Goal: Task Accomplishment & Management: Manage account settings

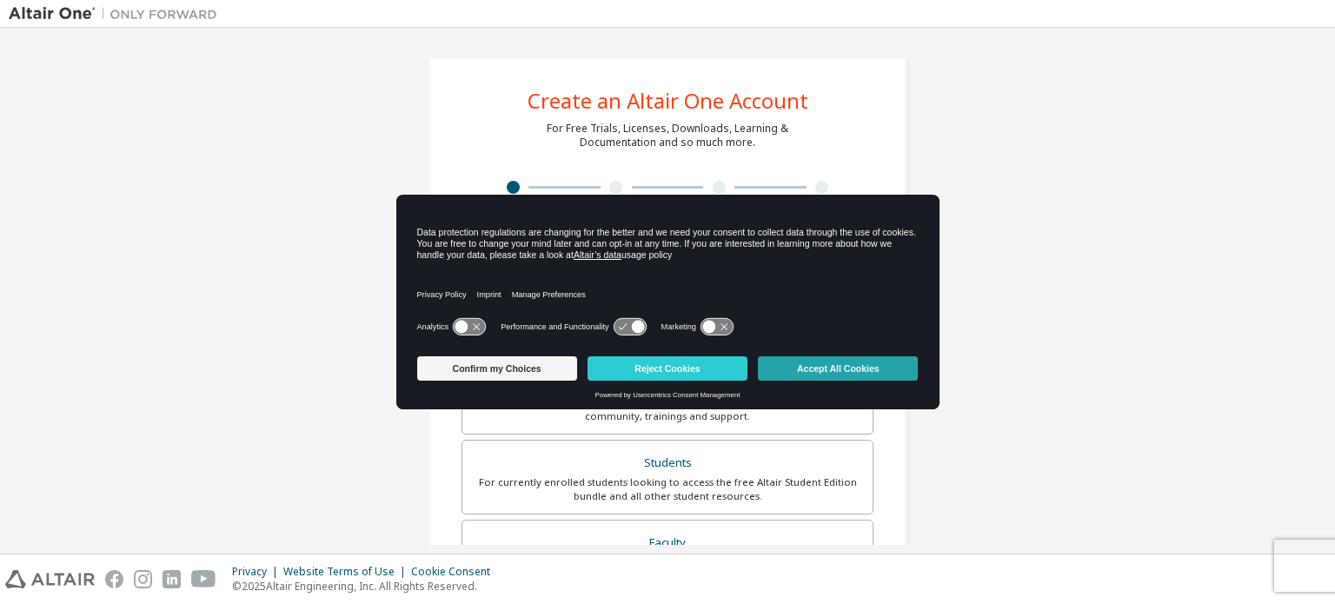
click at [833, 375] on button "Accept All Cookies" at bounding box center [838, 368] width 160 height 24
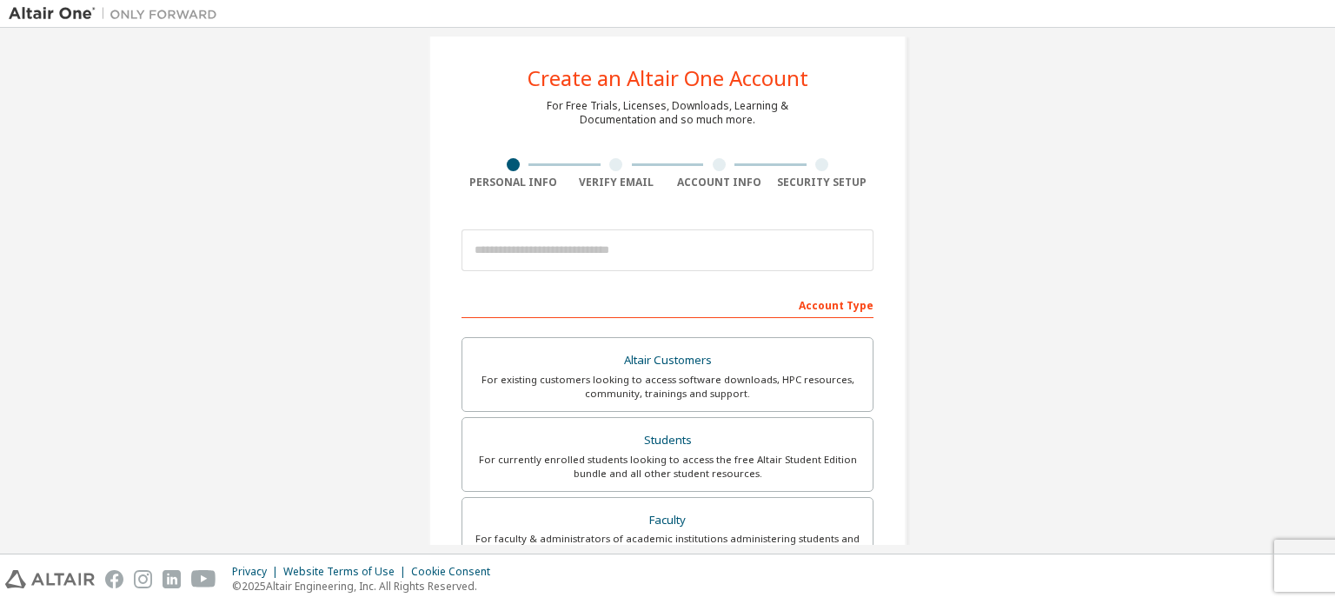
scroll to position [23, 0]
click at [686, 257] on input "email" at bounding box center [668, 250] width 412 height 42
type input "**********"
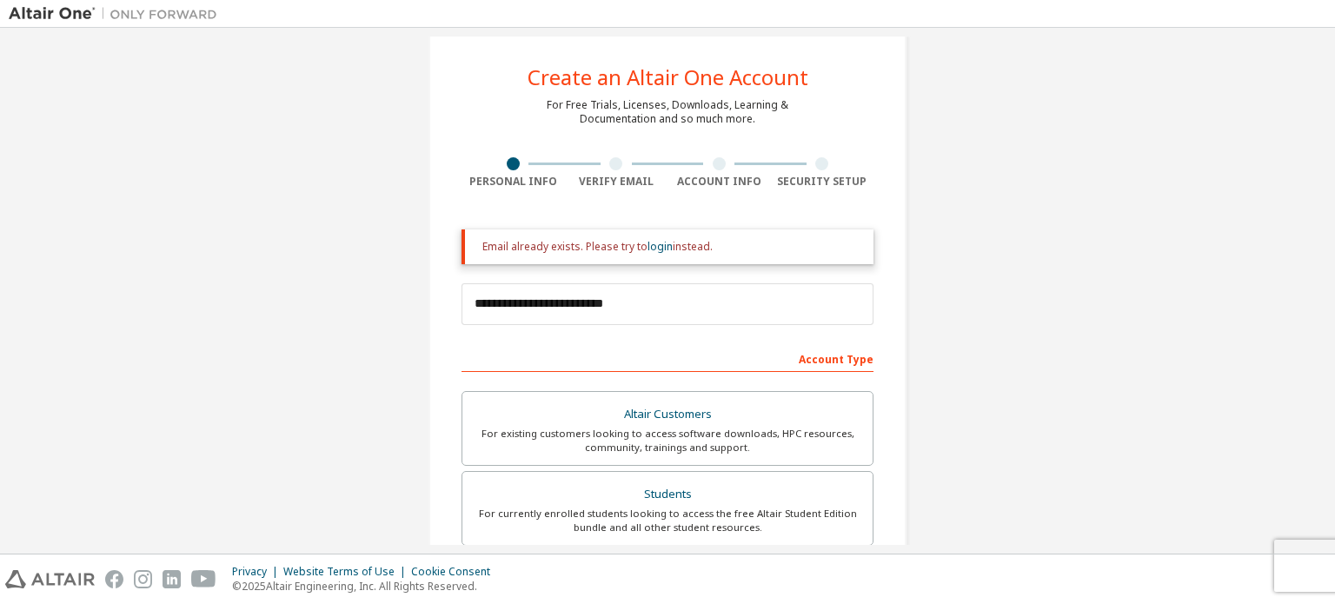
drag, startPoint x: 747, startPoint y: 246, endPoint x: 462, endPoint y: 227, distance: 284.9
click at [462, 227] on div "**********" at bounding box center [668, 588] width 412 height 736
copy div "Email already exists. Please try to login instead."
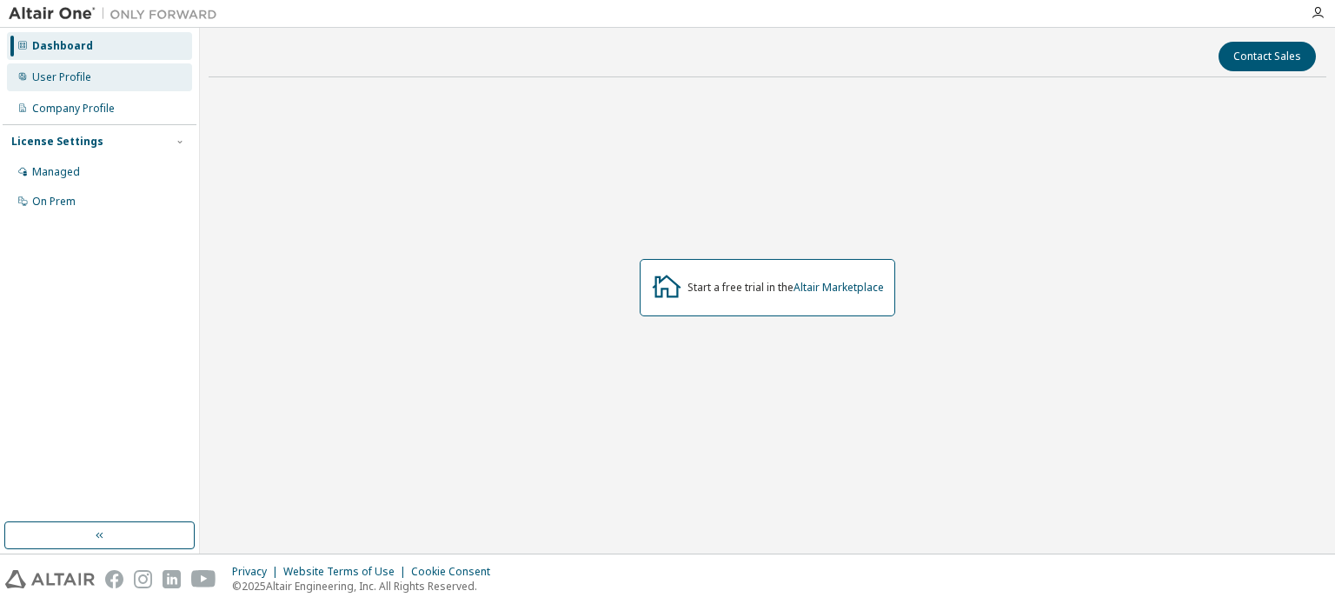
click at [83, 76] on div "User Profile" at bounding box center [61, 77] width 59 height 14
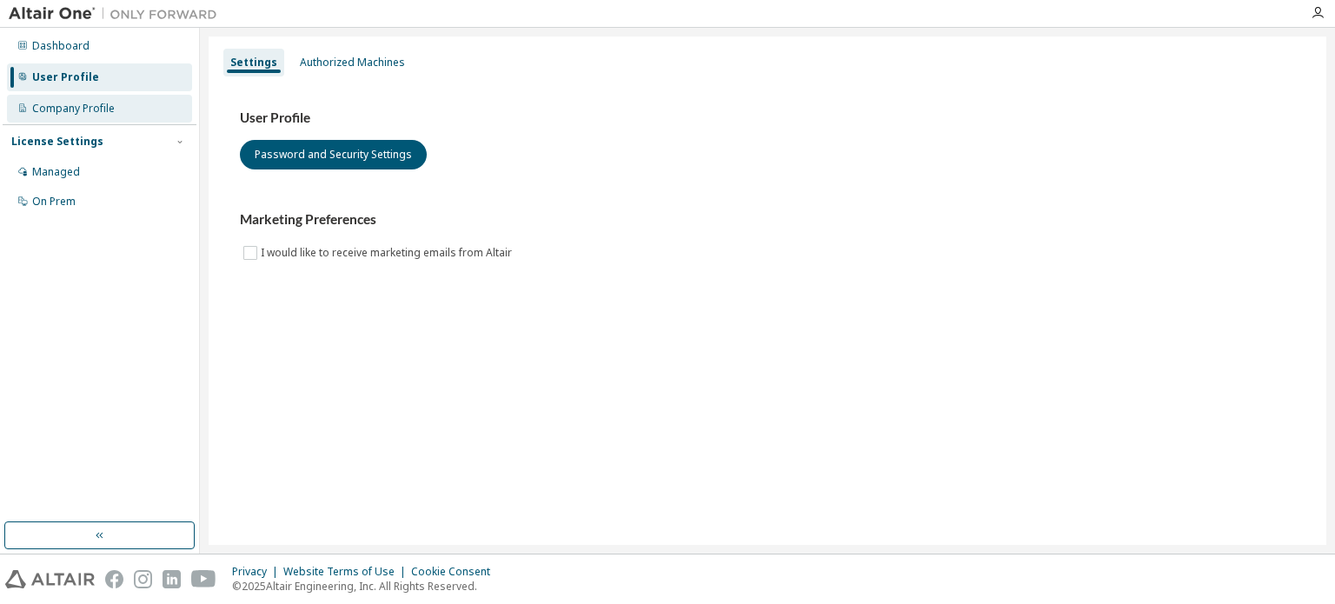
click at [92, 102] on div "Company Profile" at bounding box center [73, 109] width 83 height 14
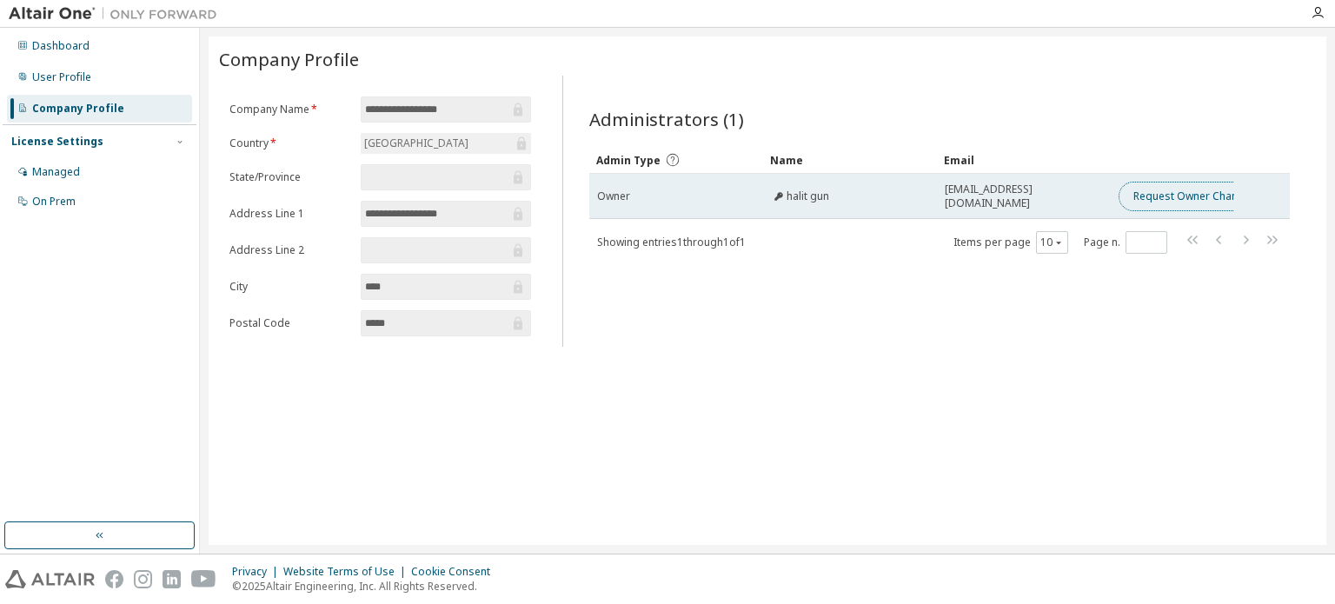
click at [1163, 197] on button "Request Owner Change" at bounding box center [1192, 197] width 147 height 30
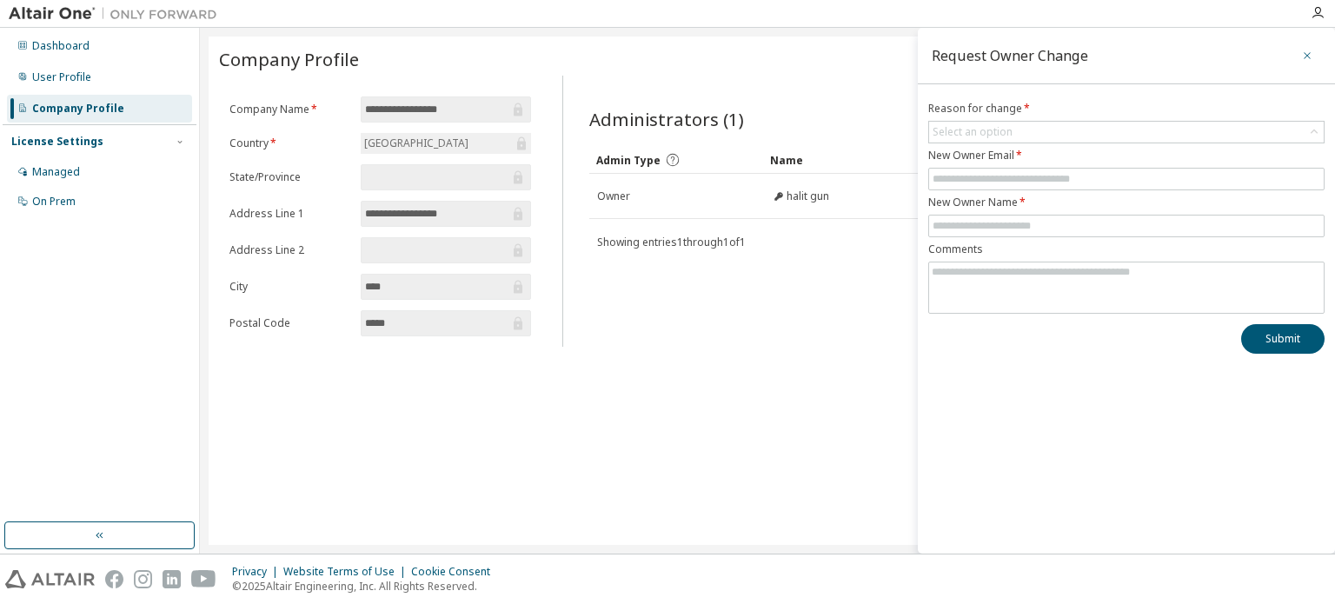
drag, startPoint x: 1287, startPoint y: 60, endPoint x: 1306, endPoint y: 56, distance: 18.8
click at [1306, 56] on div "Request Owner Change" at bounding box center [1126, 56] width 417 height 57
click at [1306, 56] on icon "button" at bounding box center [1307, 56] width 12 height 14
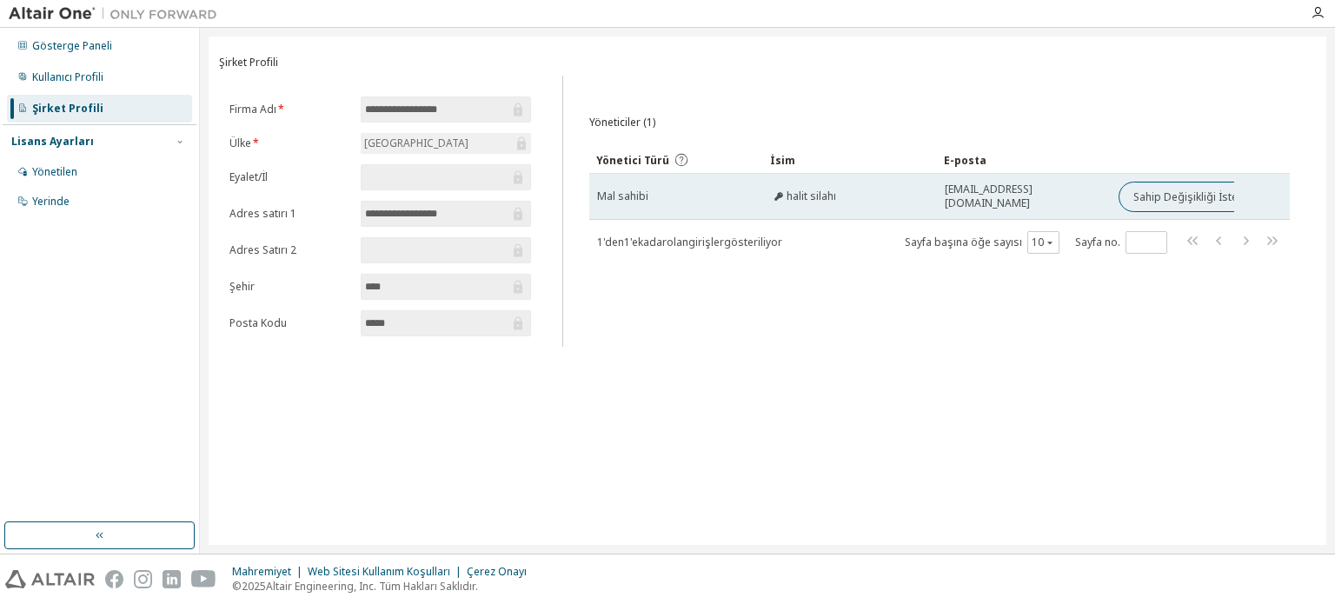
click at [793, 197] on font "halit silahı" at bounding box center [812, 196] width 50 height 15
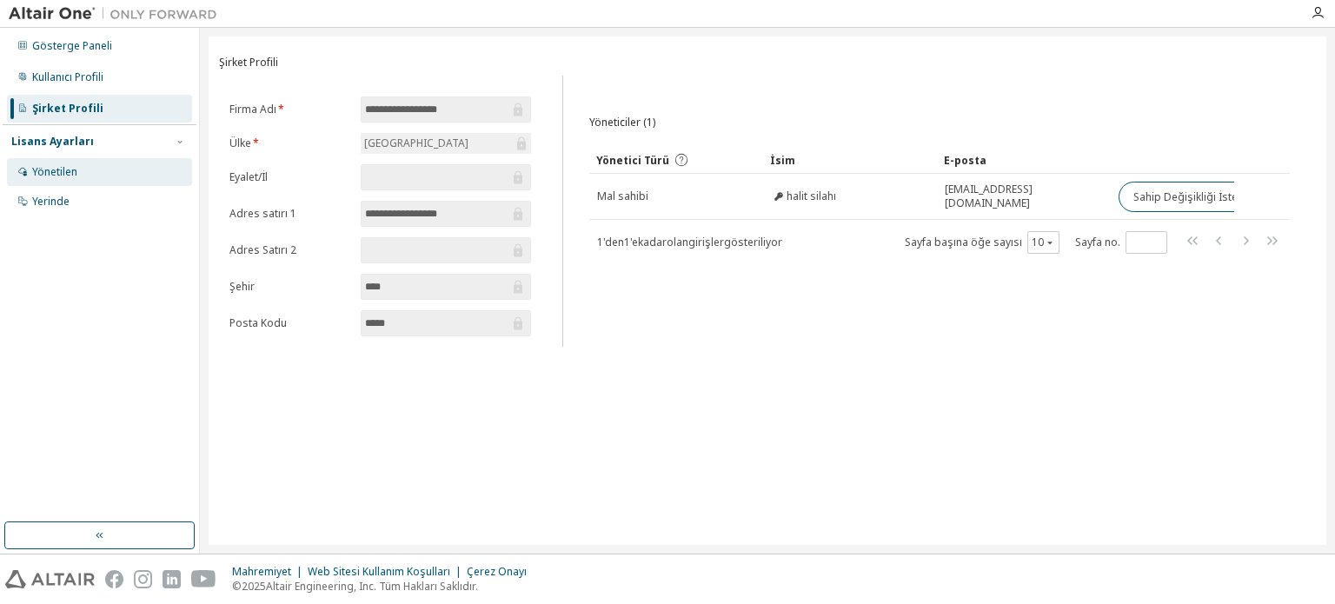
click at [63, 177] on font "Yönetilen" at bounding box center [54, 171] width 45 height 15
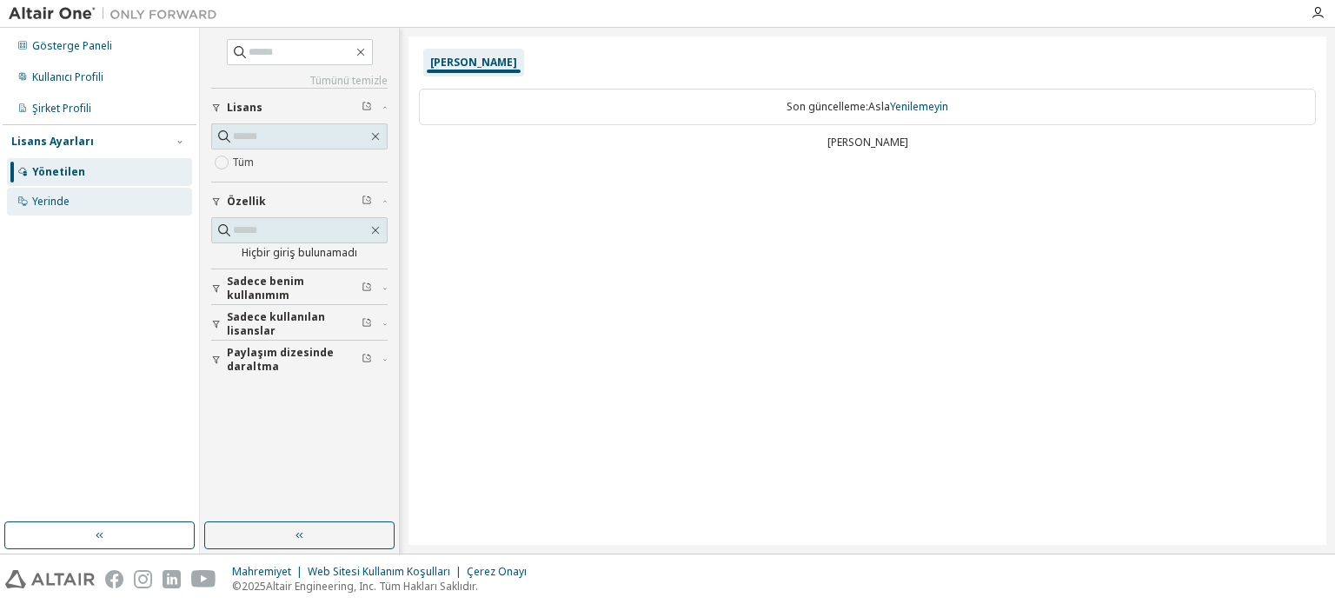
click at [66, 201] on font "Yerinde" at bounding box center [50, 201] width 37 height 15
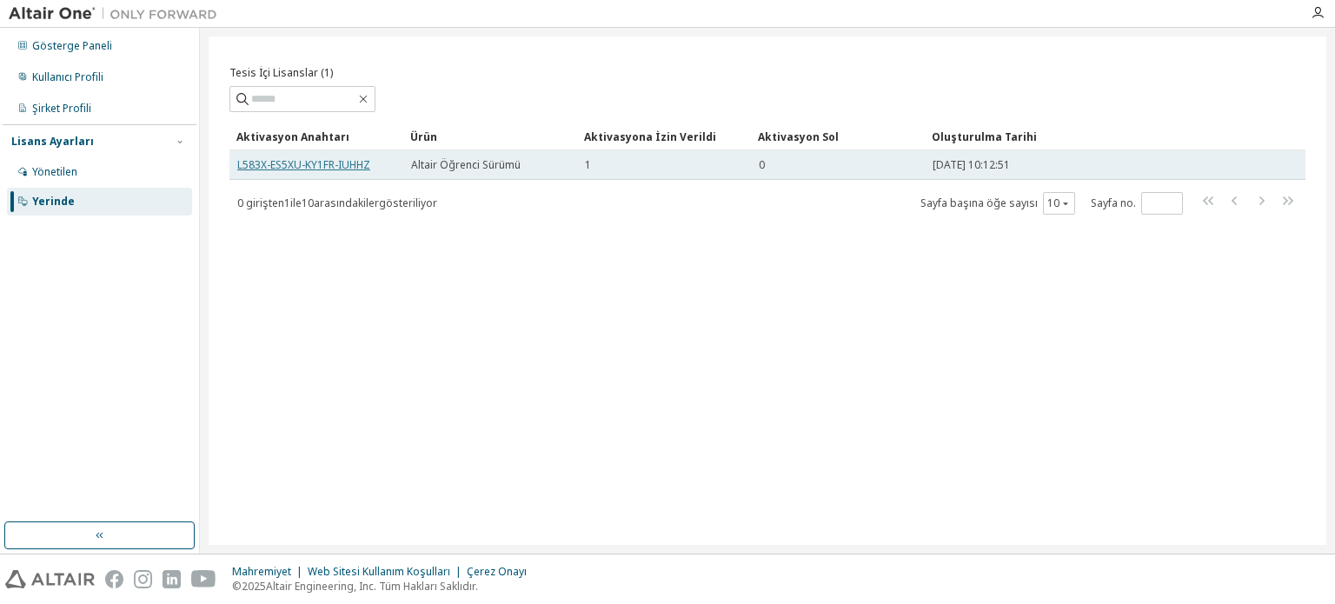
click at [314, 163] on font "L583X-ES5XU-KY1FR-IUHHZ" at bounding box center [303, 164] width 133 height 15
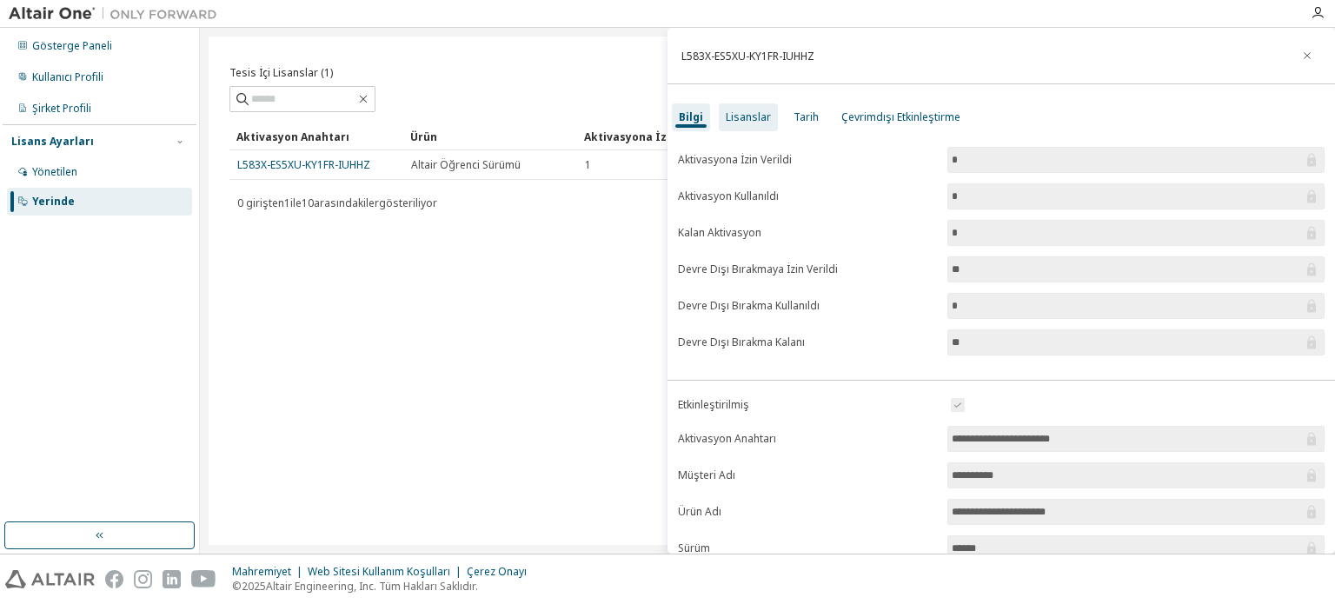
click at [764, 117] on font "Lisanslar" at bounding box center [748, 117] width 45 height 15
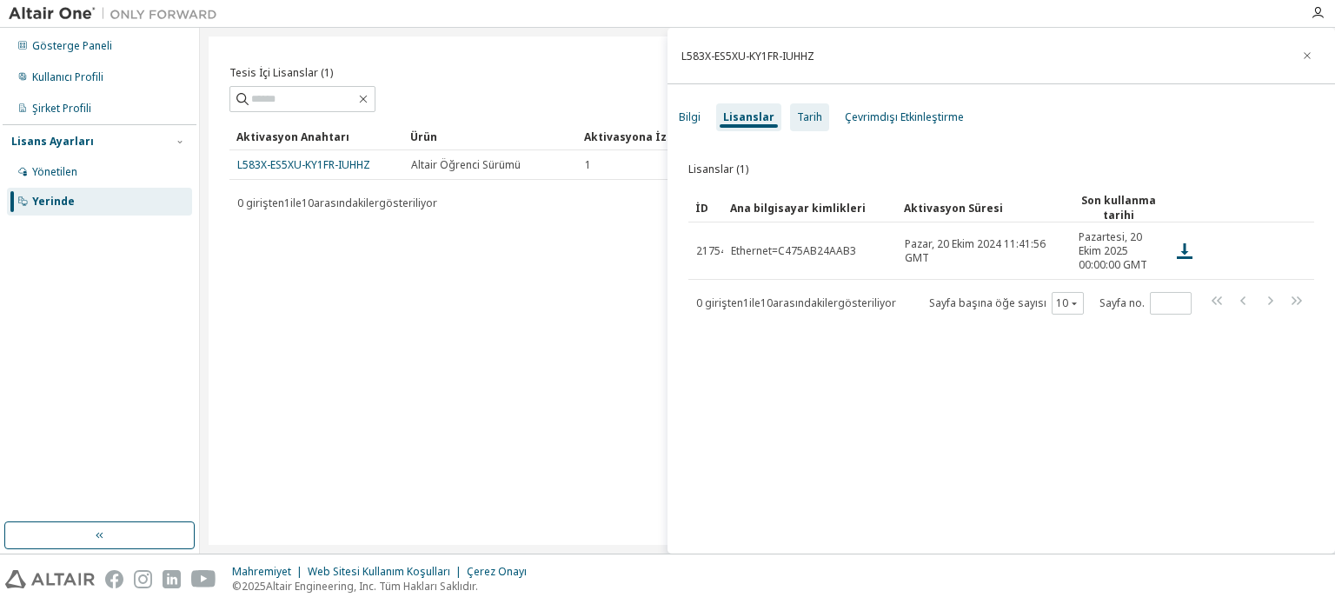
click at [801, 110] on font "Tarih" at bounding box center [809, 117] width 25 height 15
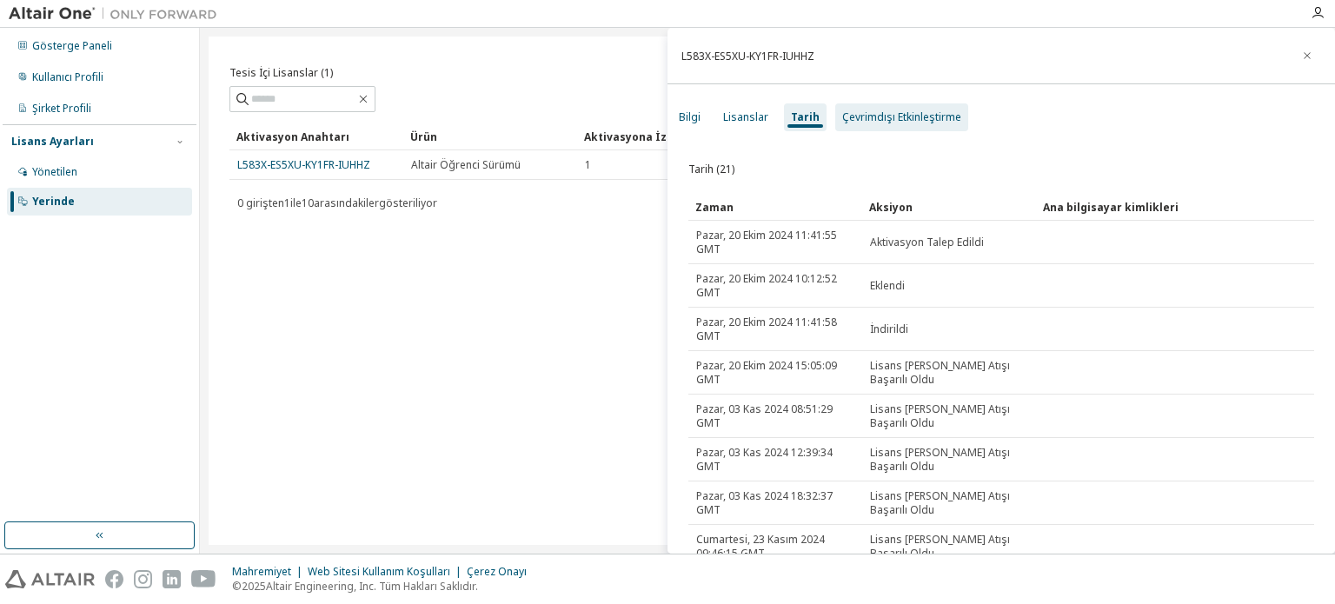
click at [904, 114] on font "Çevrimdışı Etkinleştirme" at bounding box center [901, 117] width 119 height 15
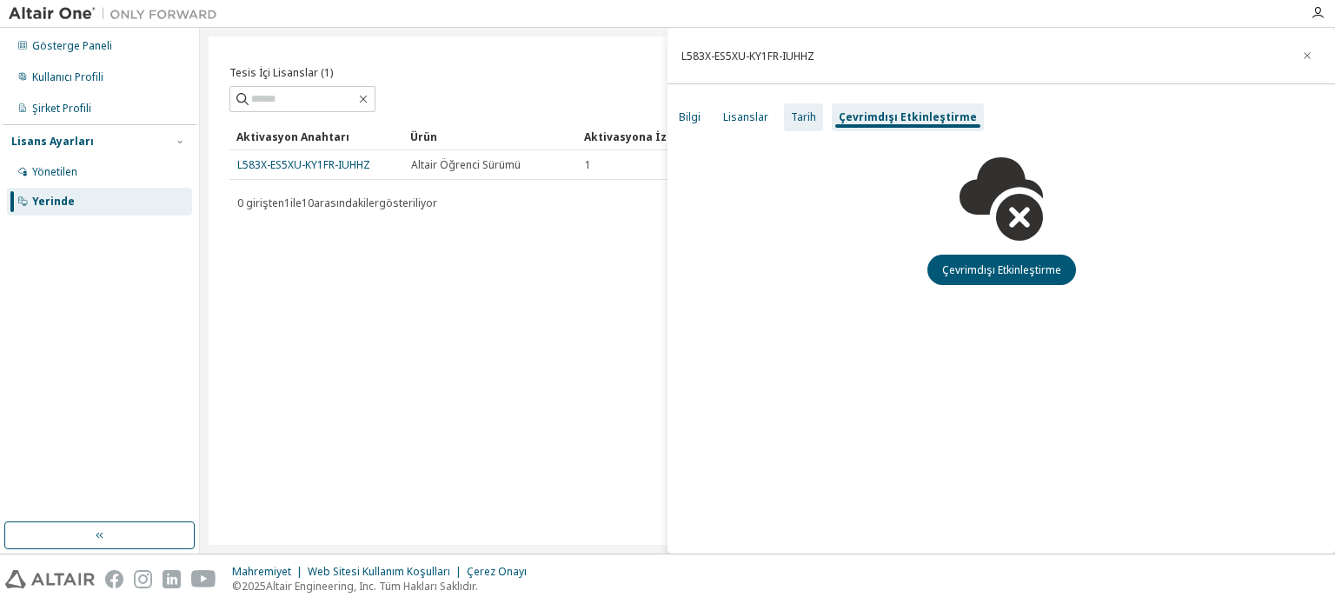
click at [805, 114] on font "Tarih" at bounding box center [803, 117] width 25 height 15
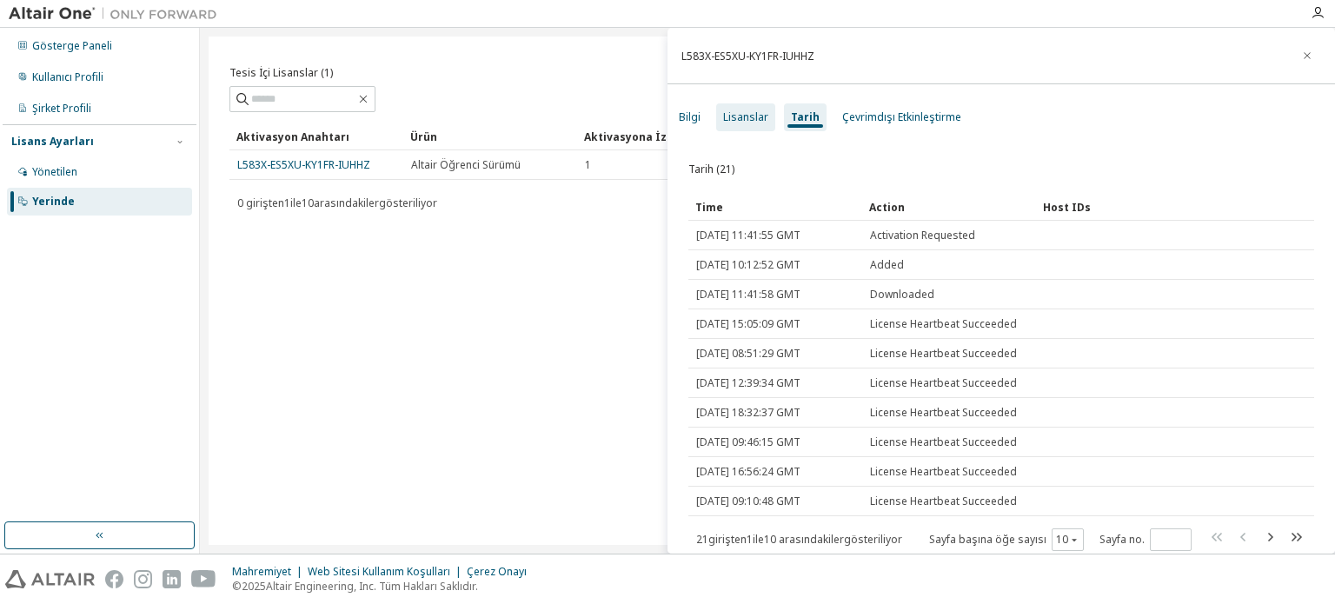
click at [738, 122] on font "Lisanslar" at bounding box center [745, 117] width 45 height 15
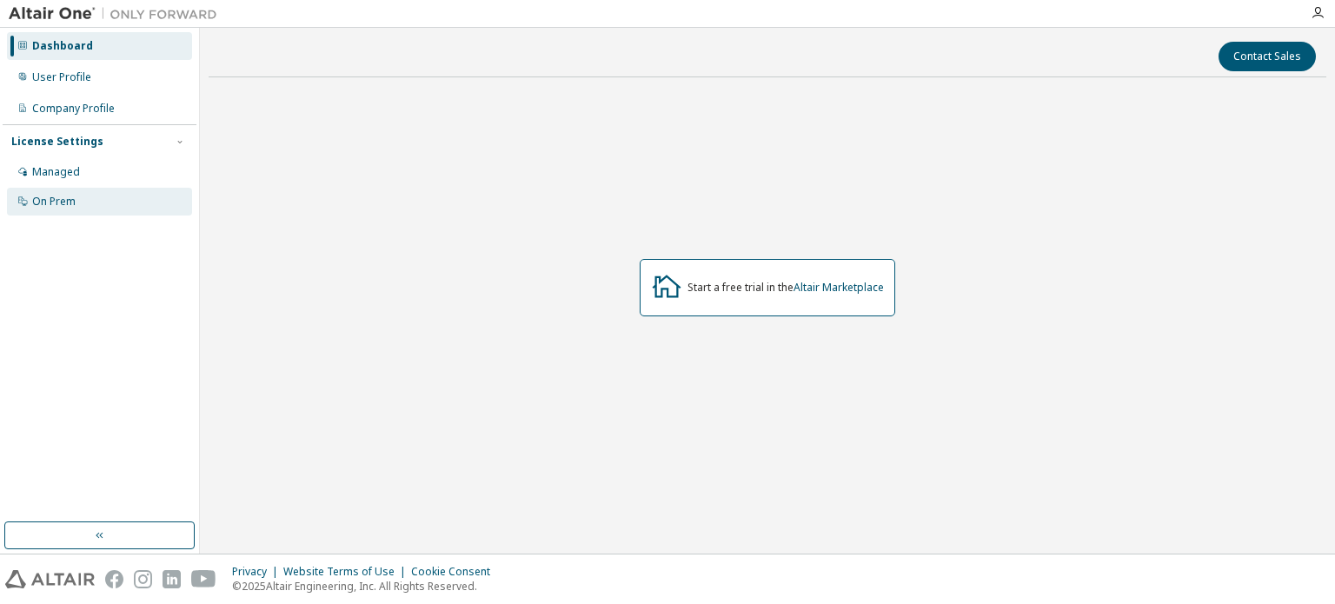
click at [65, 197] on div "On Prem" at bounding box center [53, 202] width 43 height 14
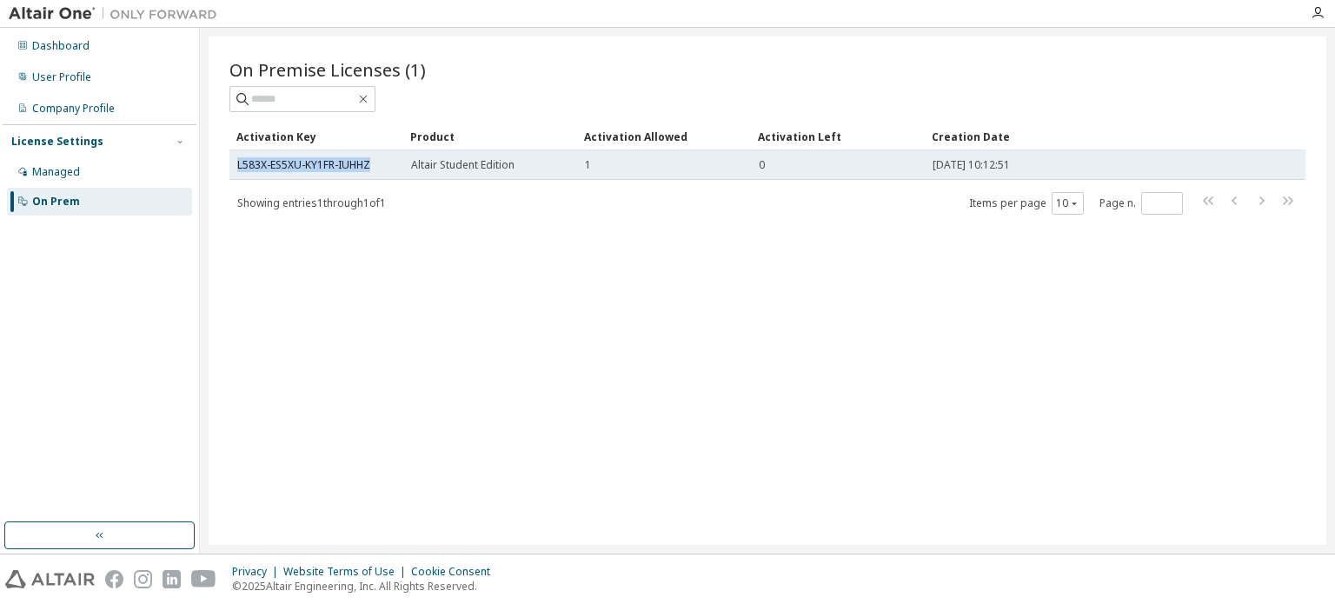
drag, startPoint x: 376, startPoint y: 163, endPoint x: 233, endPoint y: 165, distance: 142.6
click at [233, 165] on td "L583X-ES5XU-KY1FR-IUHHZ" at bounding box center [316, 165] width 174 height 30
copy link "L583X-ES5XU-KY1FR-IUHHZ"
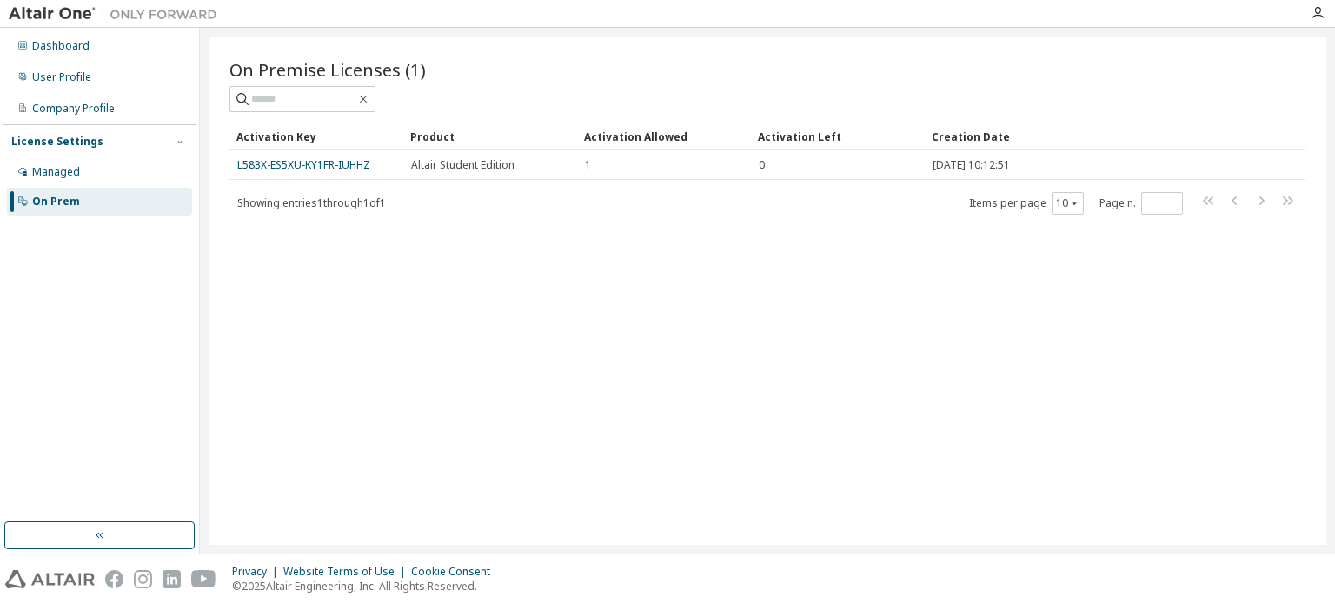
click at [442, 288] on div "On Premise Licenses (1) Clear Load Save Save As Field Operator Value Select fil…" at bounding box center [768, 291] width 1118 height 509
click at [130, 180] on div "Managed" at bounding box center [99, 172] width 185 height 28
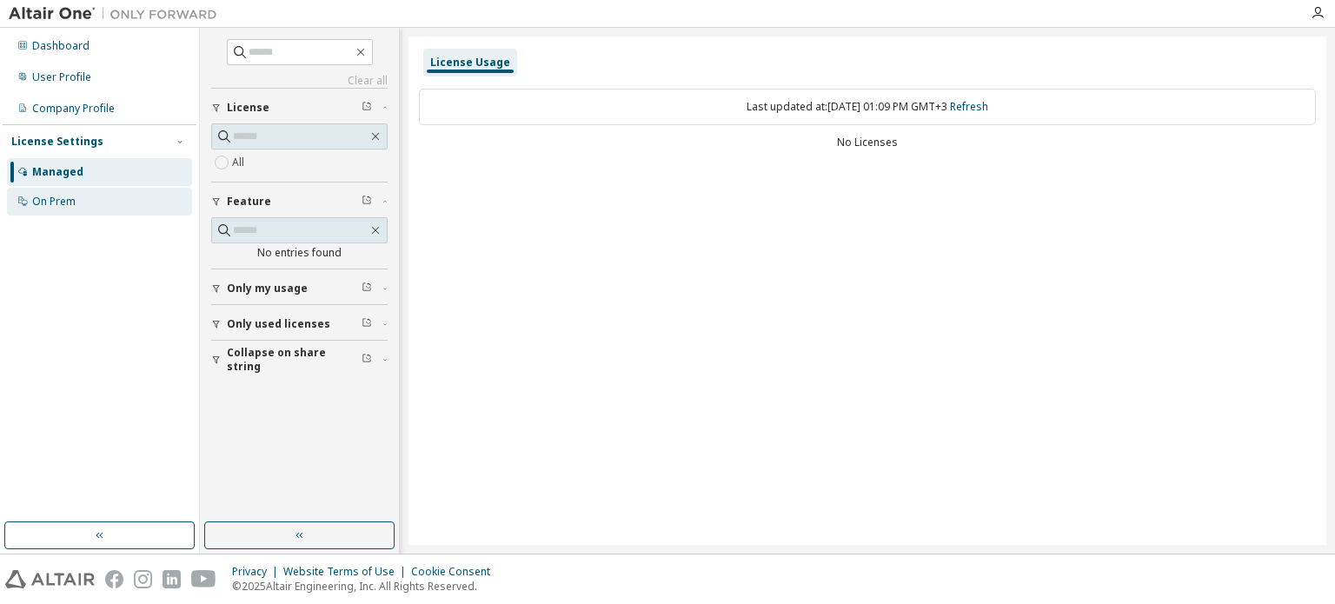
click at [127, 193] on div "On Prem" at bounding box center [99, 202] width 185 height 28
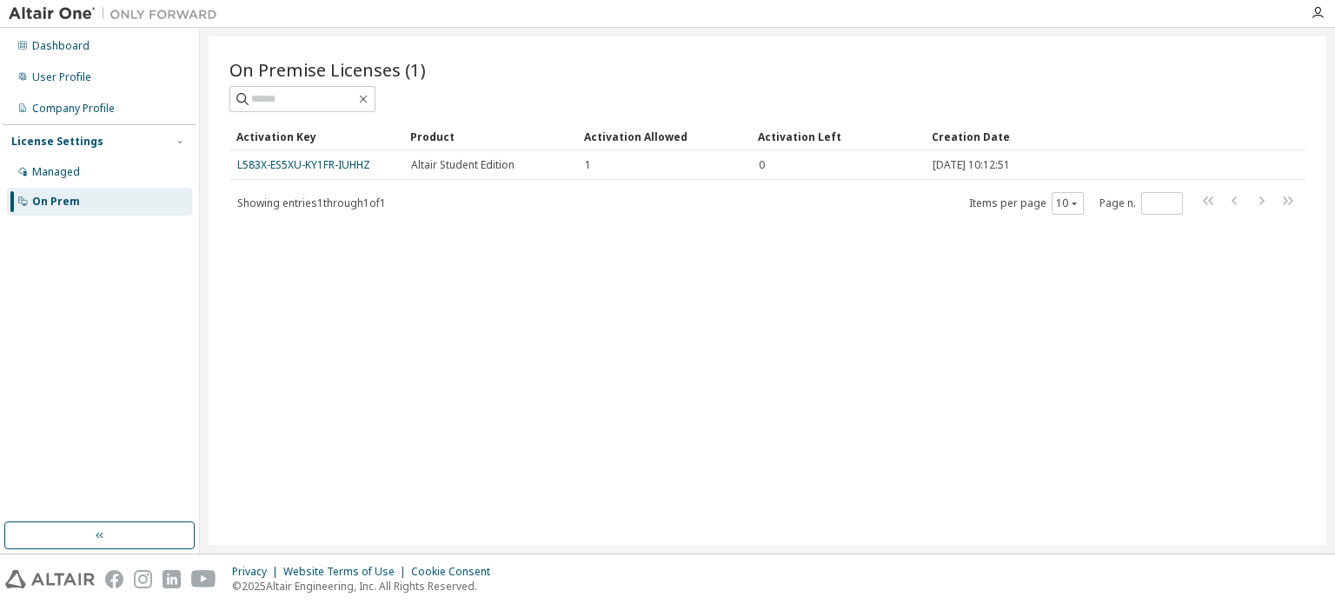
click at [1320, 21] on div at bounding box center [1317, 13] width 35 height 26
click at [1320, 19] on icon "button" at bounding box center [1318, 13] width 14 height 14
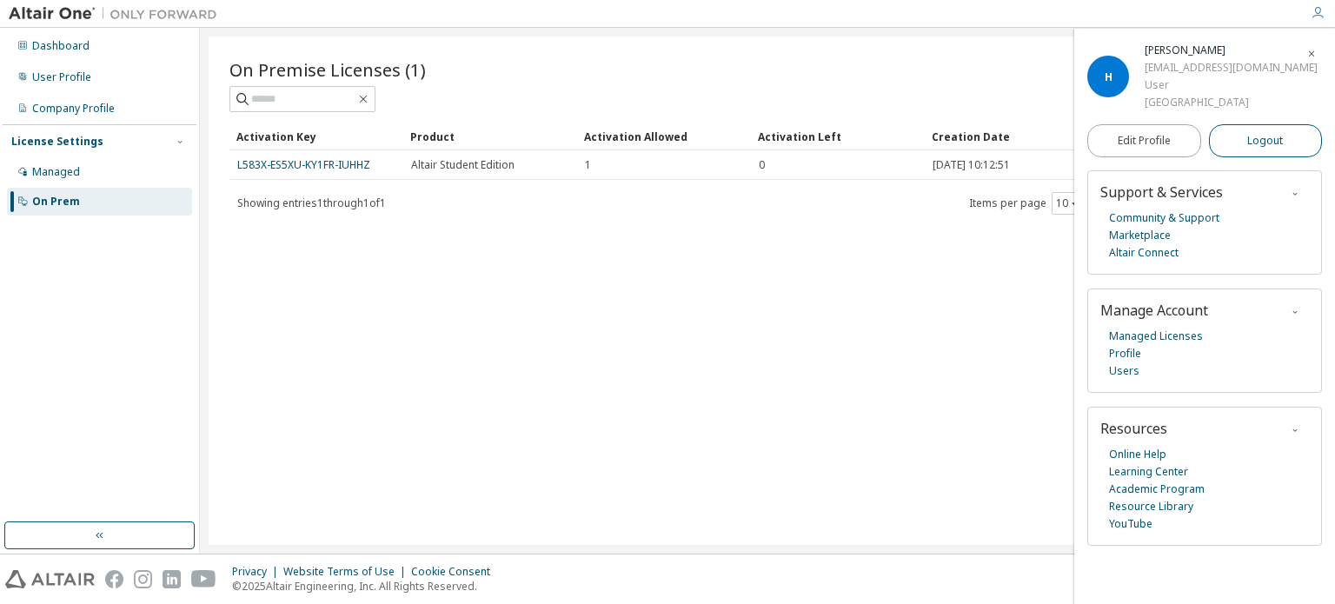
click at [1241, 145] on button "Logout" at bounding box center [1266, 140] width 114 height 33
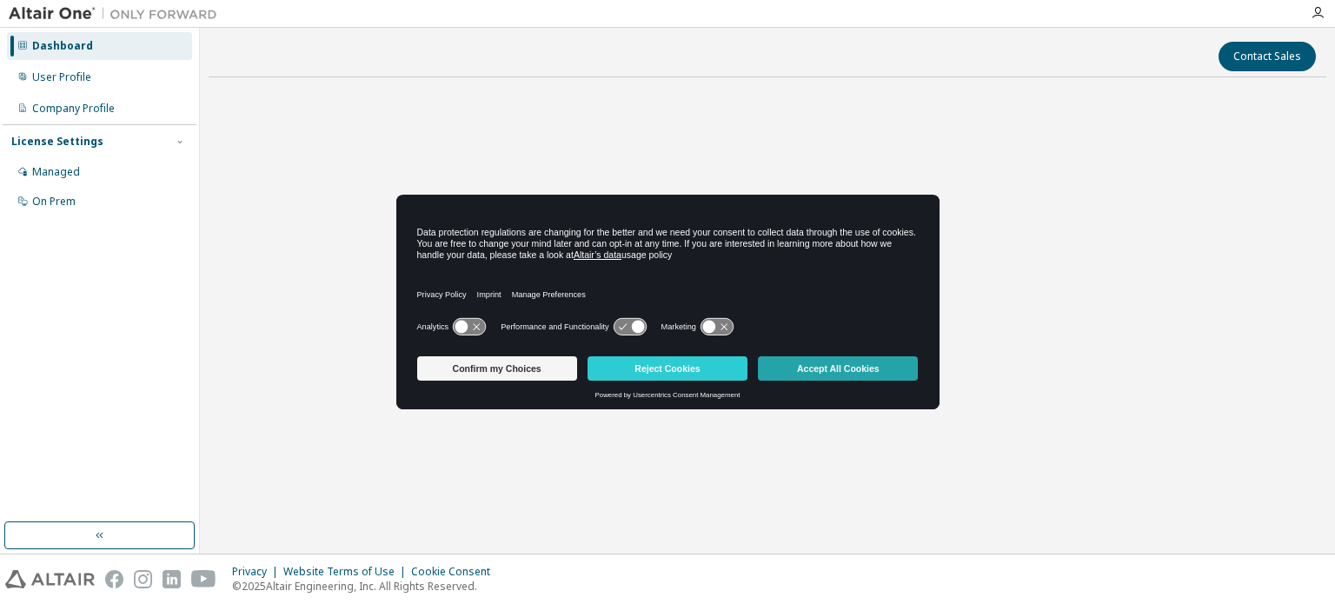
click at [867, 356] on button "Accept All Cookies" at bounding box center [838, 368] width 160 height 24
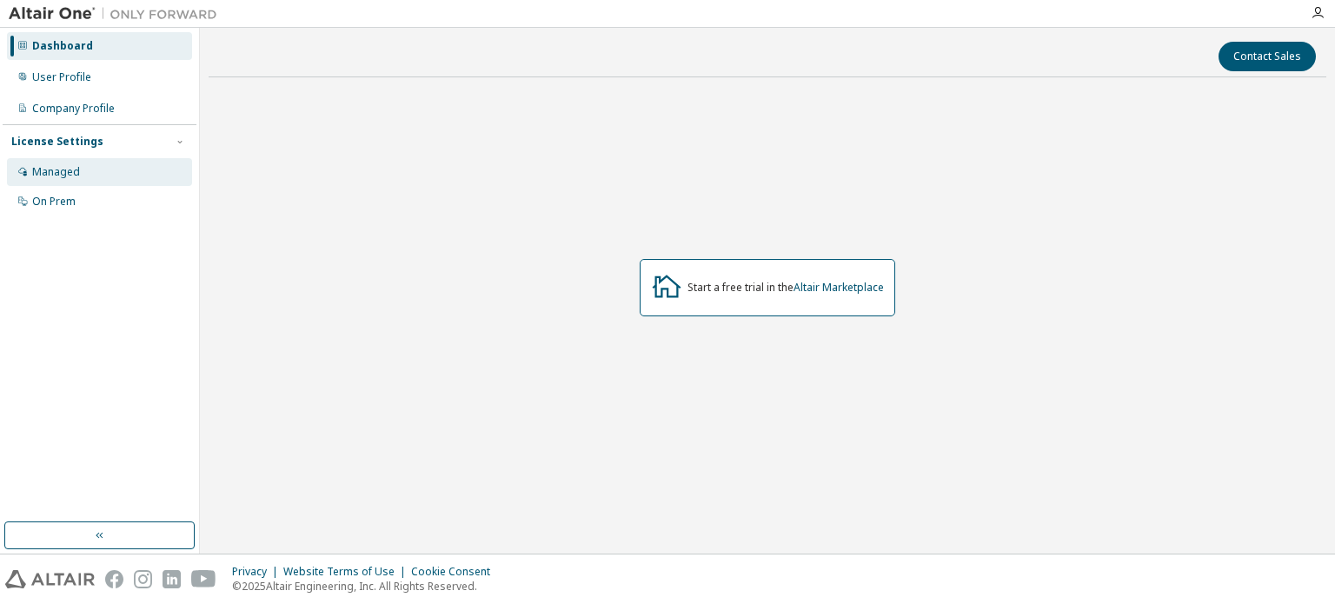
click at [143, 169] on div "Managed" at bounding box center [99, 172] width 185 height 28
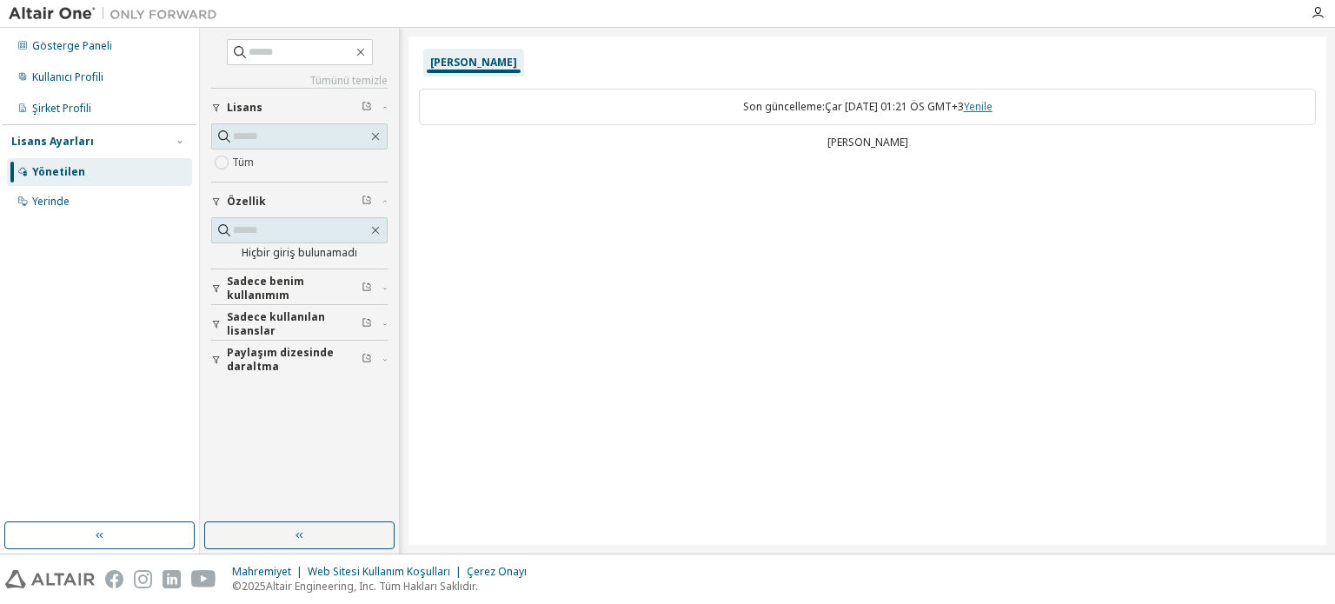
click at [991, 110] on font "Yenile" at bounding box center [978, 106] width 29 height 15
click at [993, 110] on font "Yenile" at bounding box center [978, 106] width 29 height 15
click at [981, 106] on font "Yenile" at bounding box center [978, 106] width 29 height 15
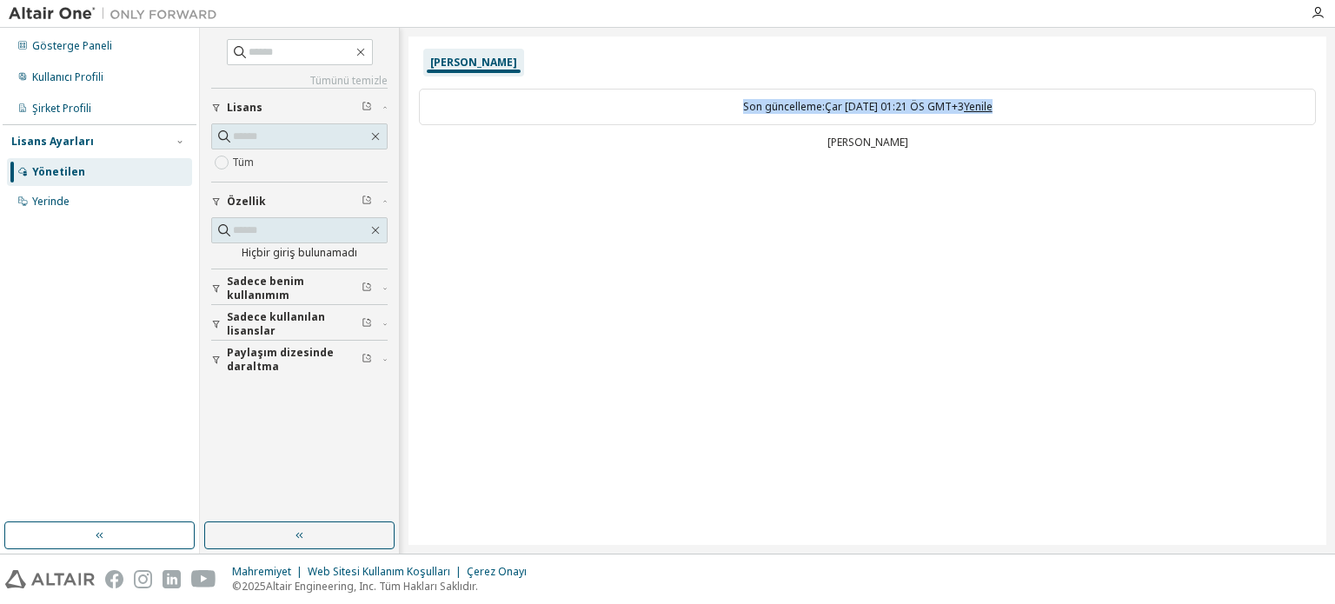
click at [981, 106] on font "Yenile" at bounding box center [978, 106] width 29 height 15
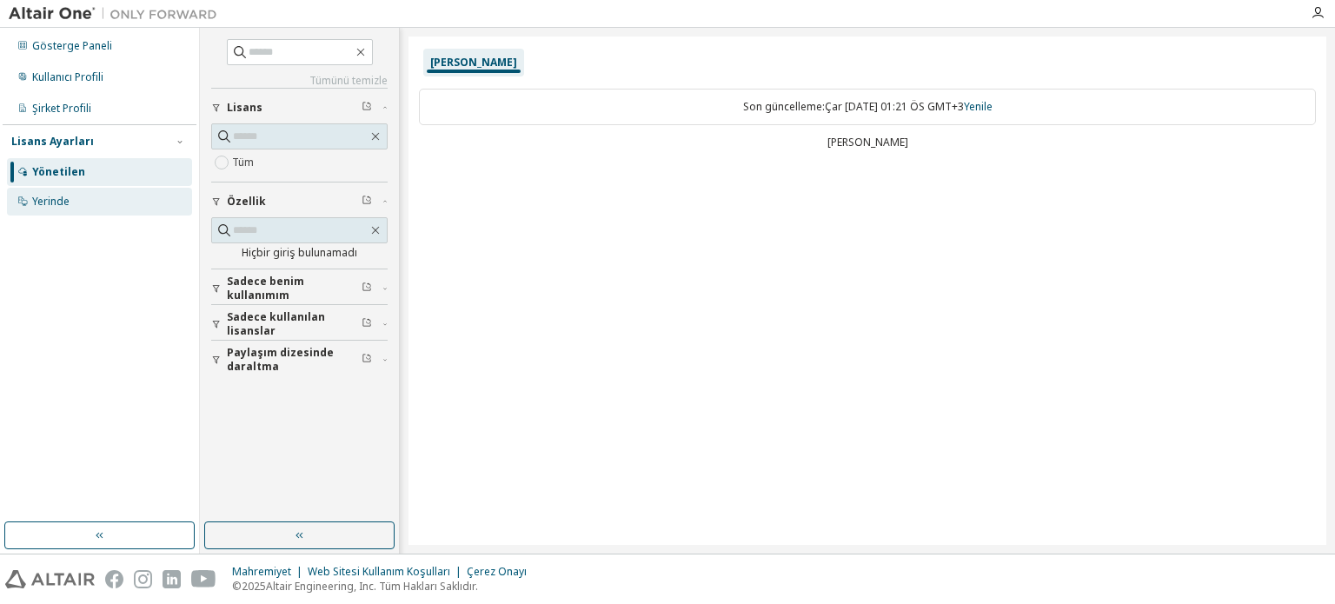
click at [142, 196] on div "Yerinde" at bounding box center [99, 202] width 185 height 28
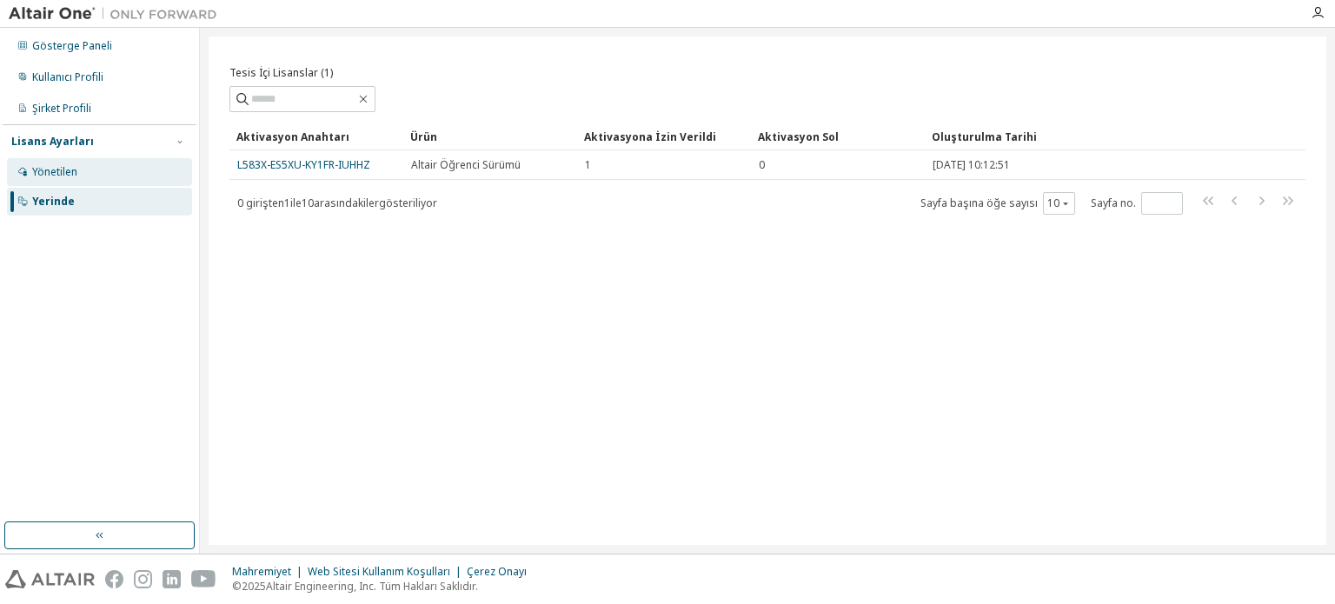
click at [129, 173] on div "Yönetilen" at bounding box center [99, 172] width 185 height 28
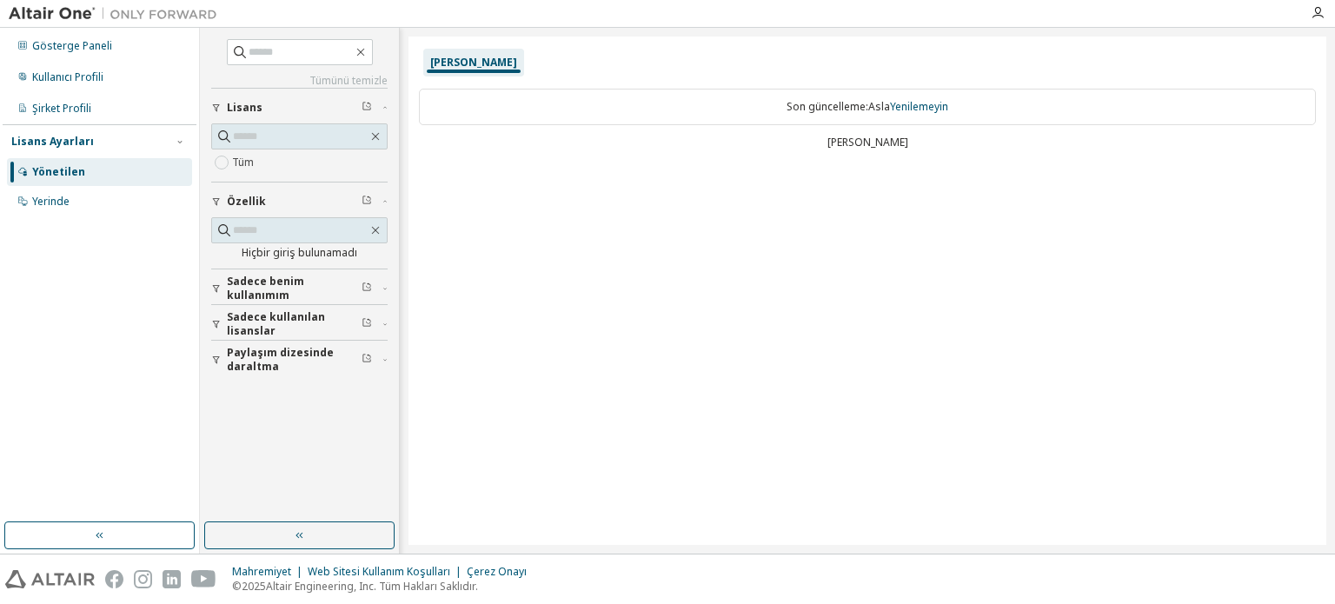
click at [258, 289] on font "Sadece benim kullanımım" at bounding box center [265, 288] width 77 height 29
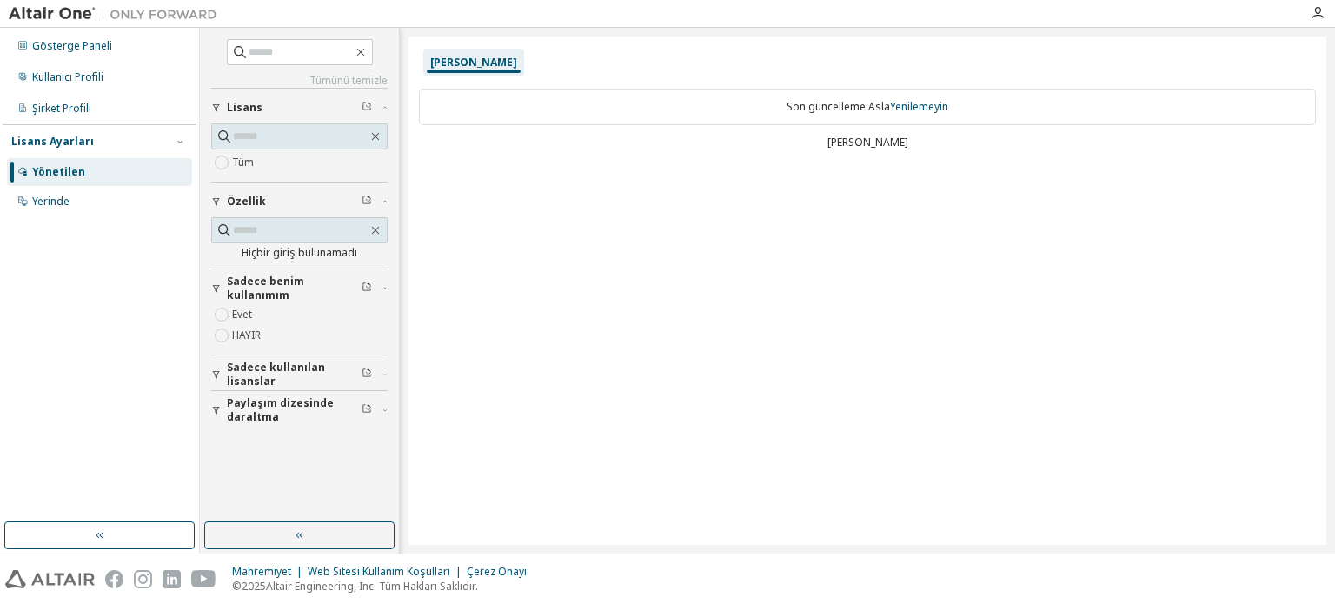
click at [258, 289] on font "Sadece benim kullanımım" at bounding box center [265, 288] width 77 height 29
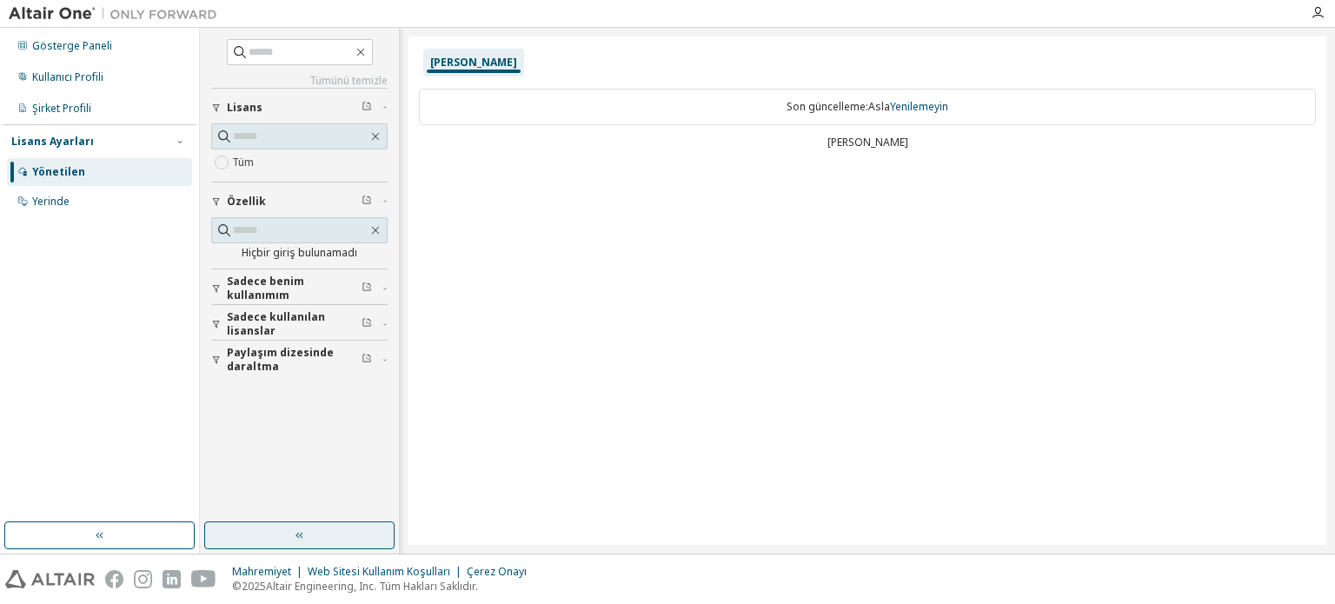
click at [274, 538] on button "button" at bounding box center [299, 536] width 190 height 28
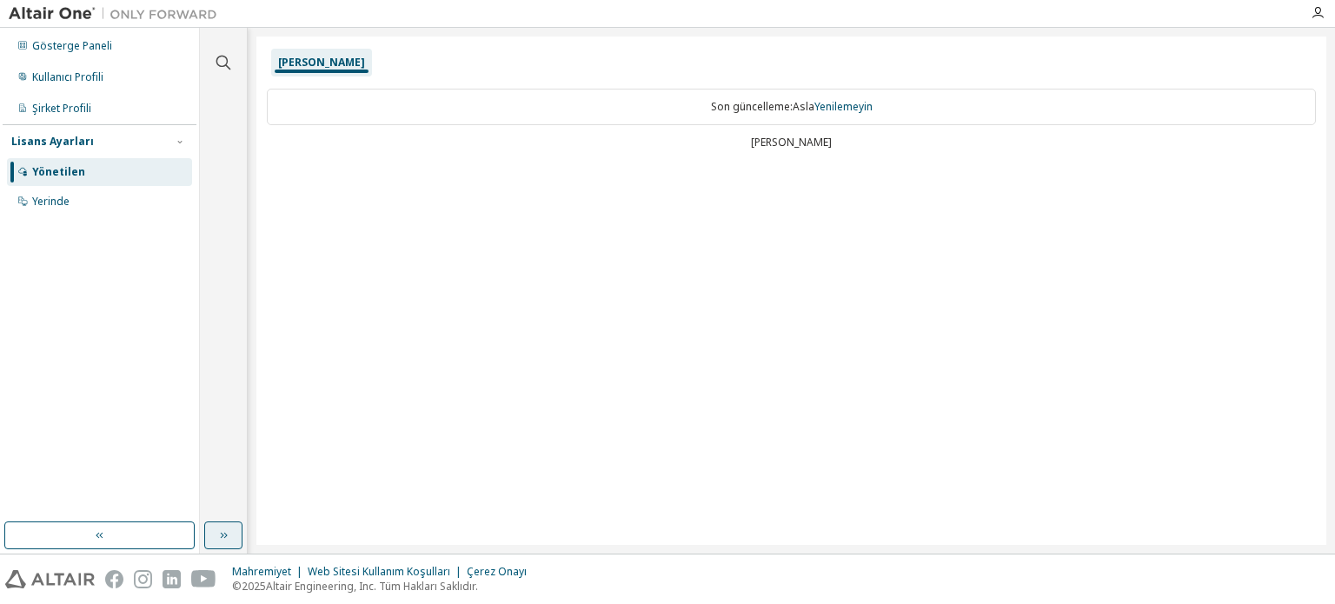
click at [225, 532] on icon "button" at bounding box center [223, 536] width 14 height 14
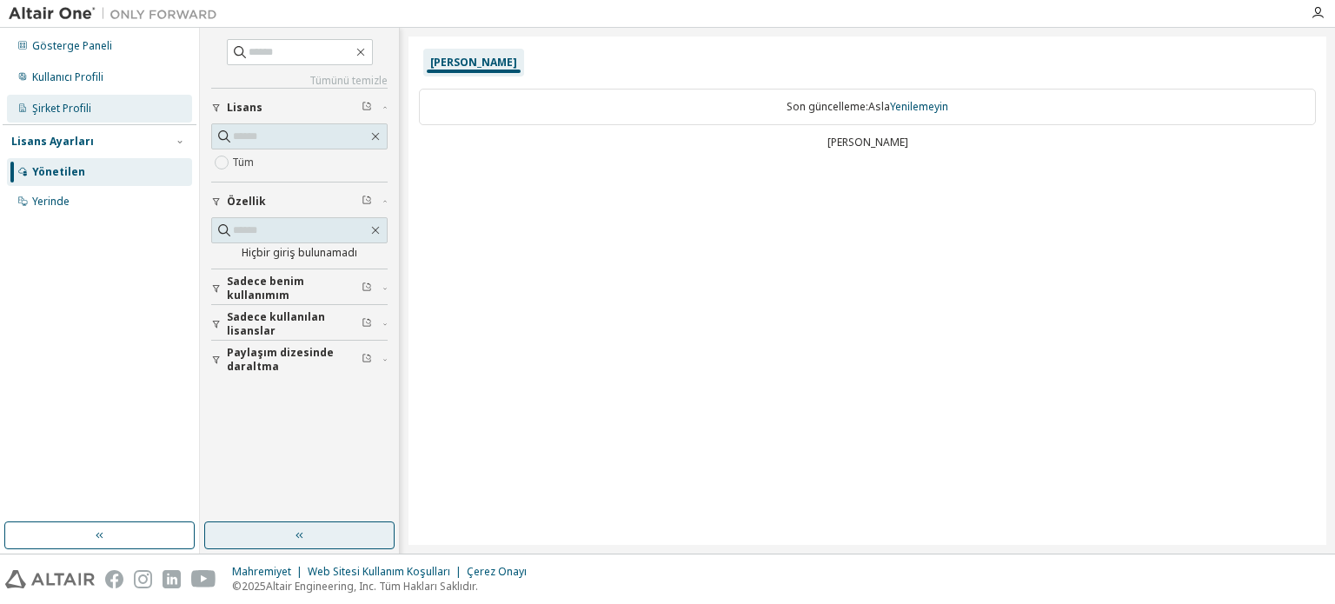
click at [50, 114] on font "Şirket Profili" at bounding box center [61, 108] width 59 height 15
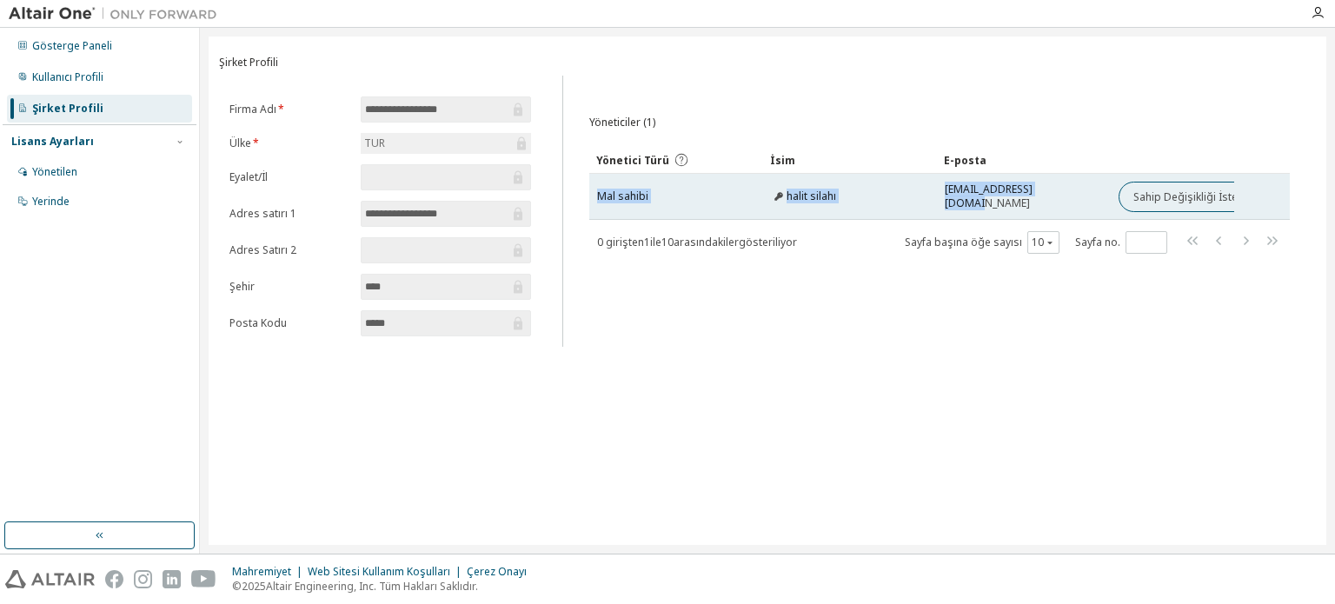
drag, startPoint x: 1241, startPoint y: 199, endPoint x: 1106, endPoint y: 206, distance: 135.8
click at [1106, 206] on tr "Mal sahibi halit silahı halit.gun@usak.edu.tr Sahip Değişikliği İsteği" at bounding box center [939, 197] width 701 height 46
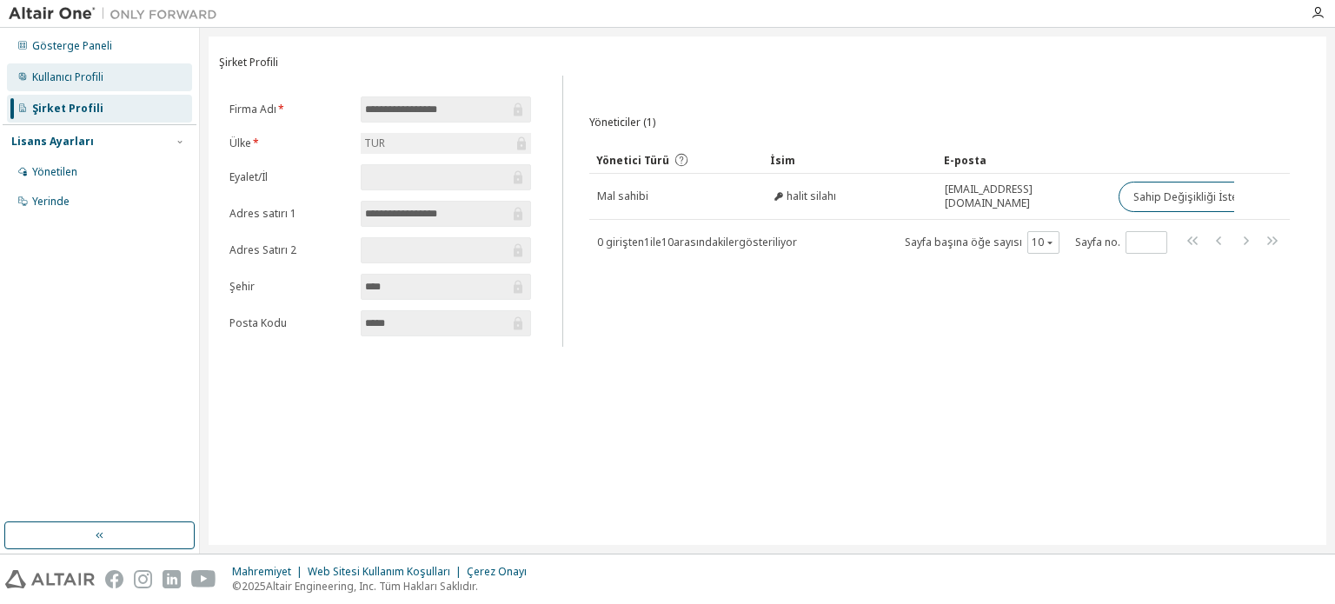
click at [170, 86] on div "Kullanıcı Profili" at bounding box center [99, 77] width 185 height 28
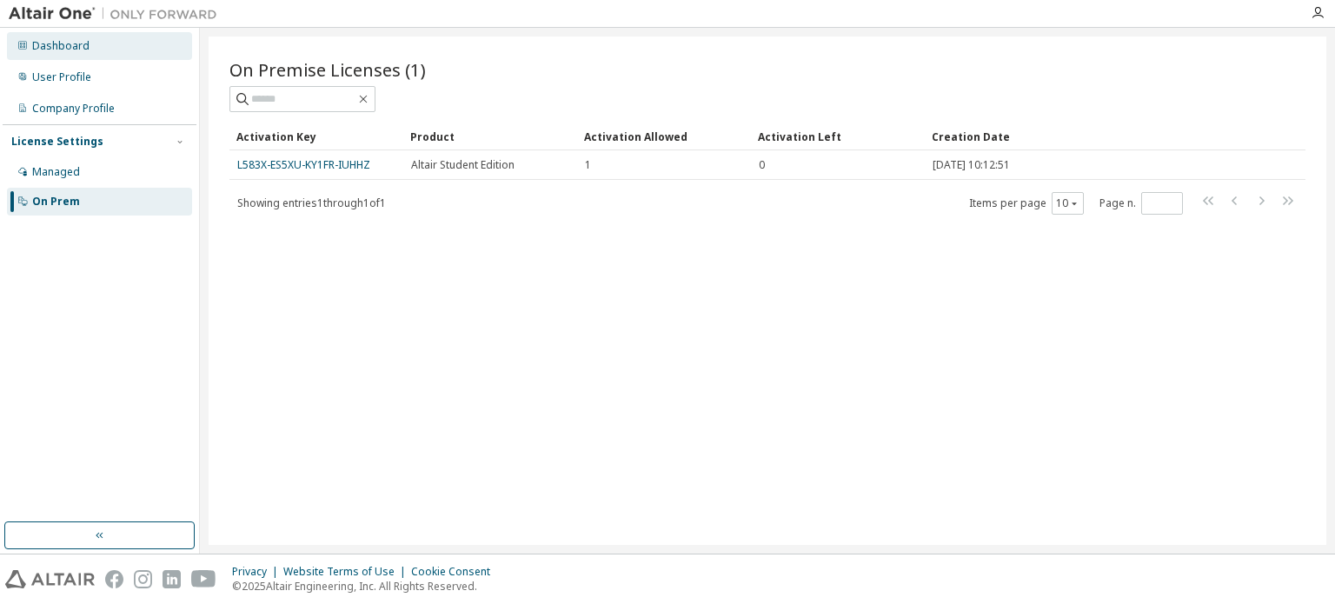
click at [122, 58] on div "Dashboard" at bounding box center [99, 46] width 185 height 28
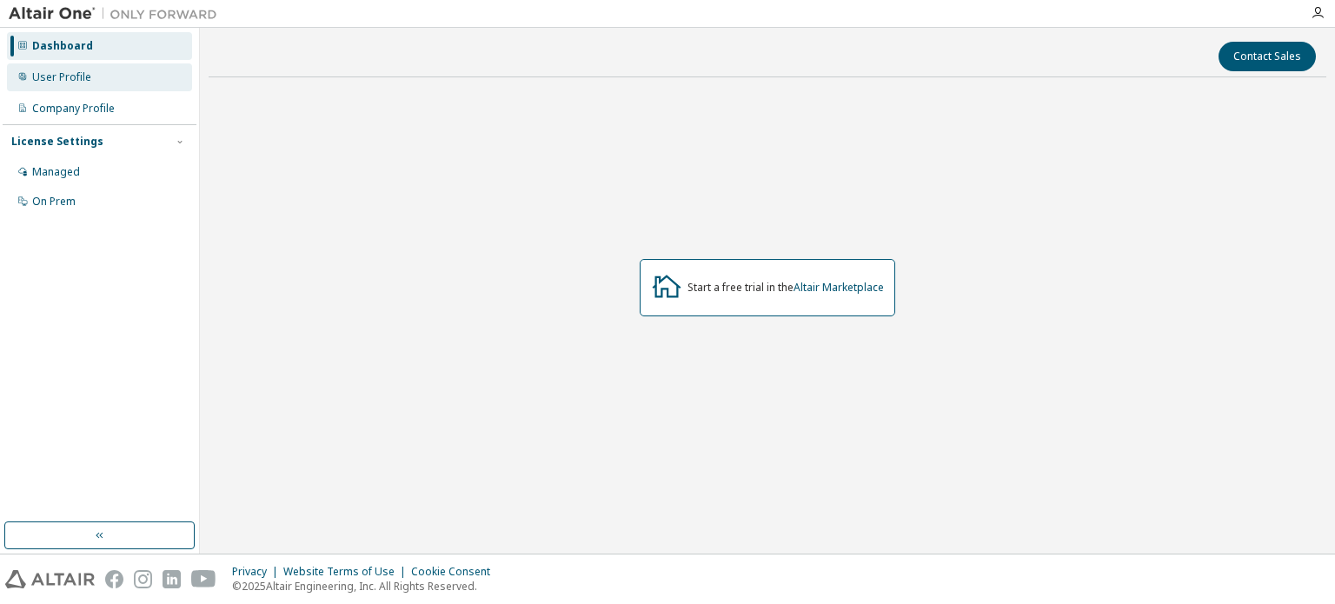
click at [120, 77] on div "User Profile" at bounding box center [99, 77] width 185 height 28
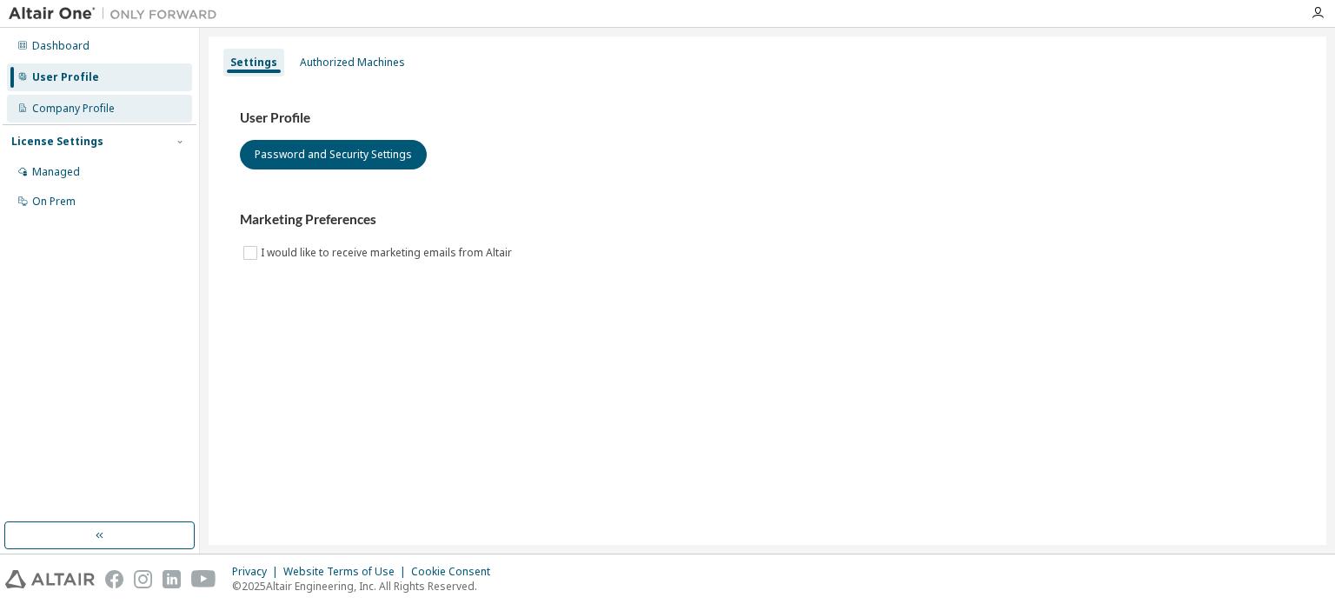
click at [116, 99] on div "Company Profile" at bounding box center [99, 109] width 185 height 28
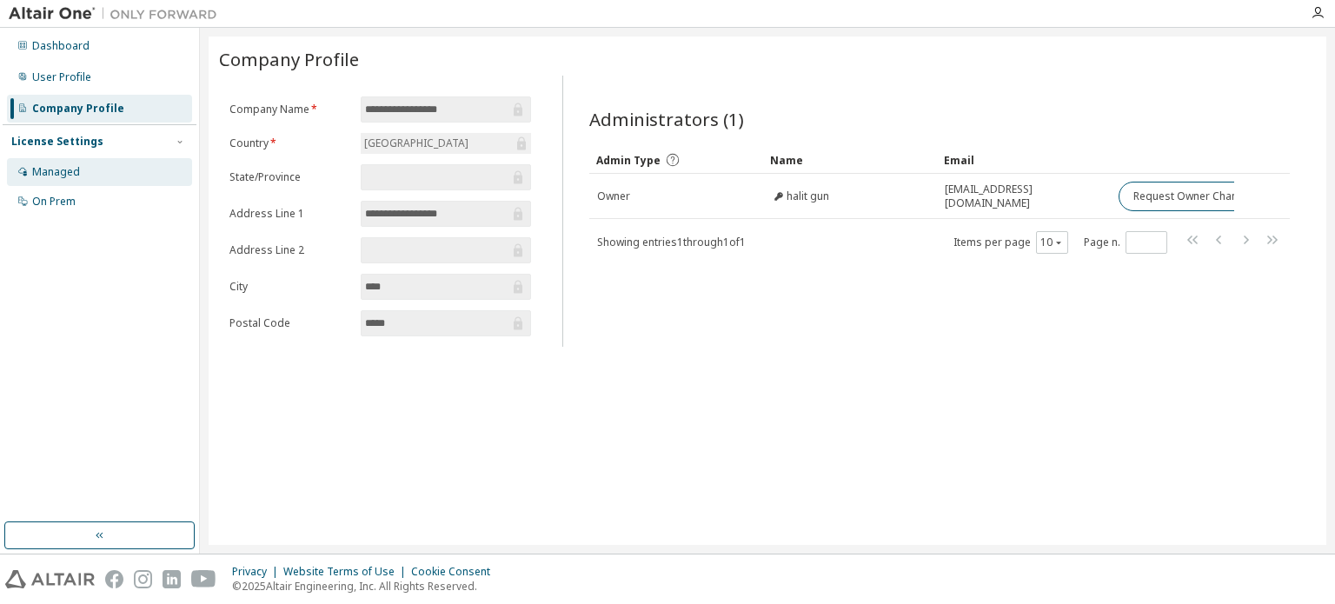
click at [60, 167] on div "Managed" at bounding box center [56, 172] width 48 height 14
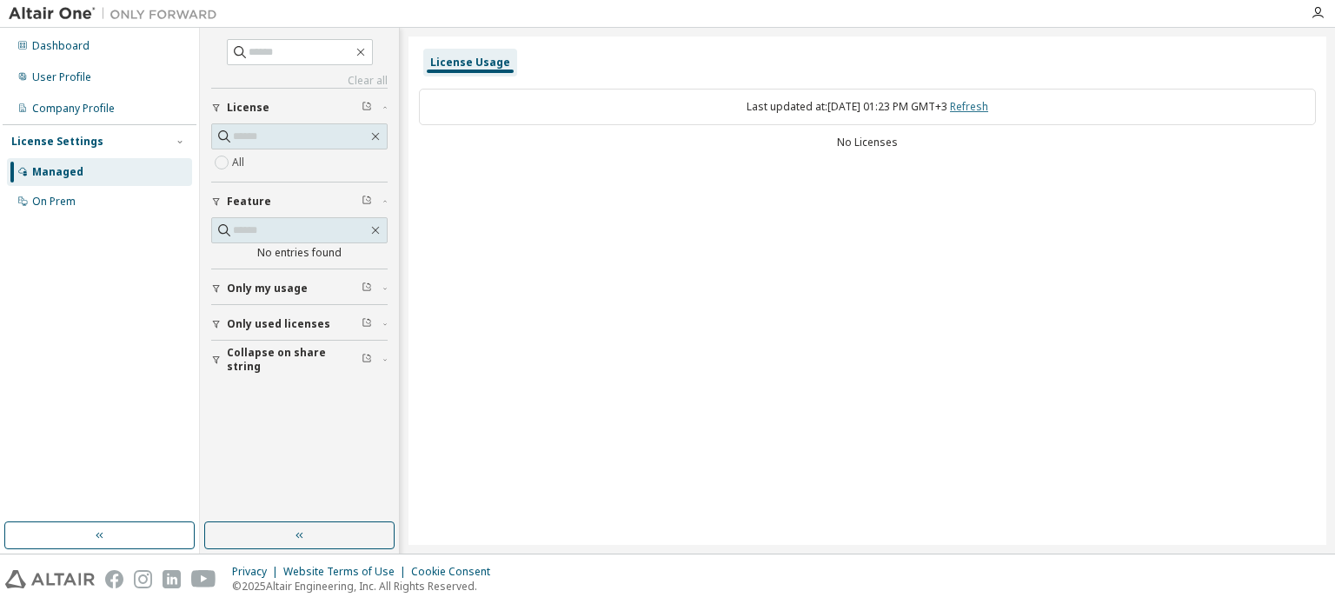
click at [988, 108] on link "Refresh" at bounding box center [969, 106] width 38 height 15
click at [118, 212] on div "On Prem" at bounding box center [99, 202] width 185 height 28
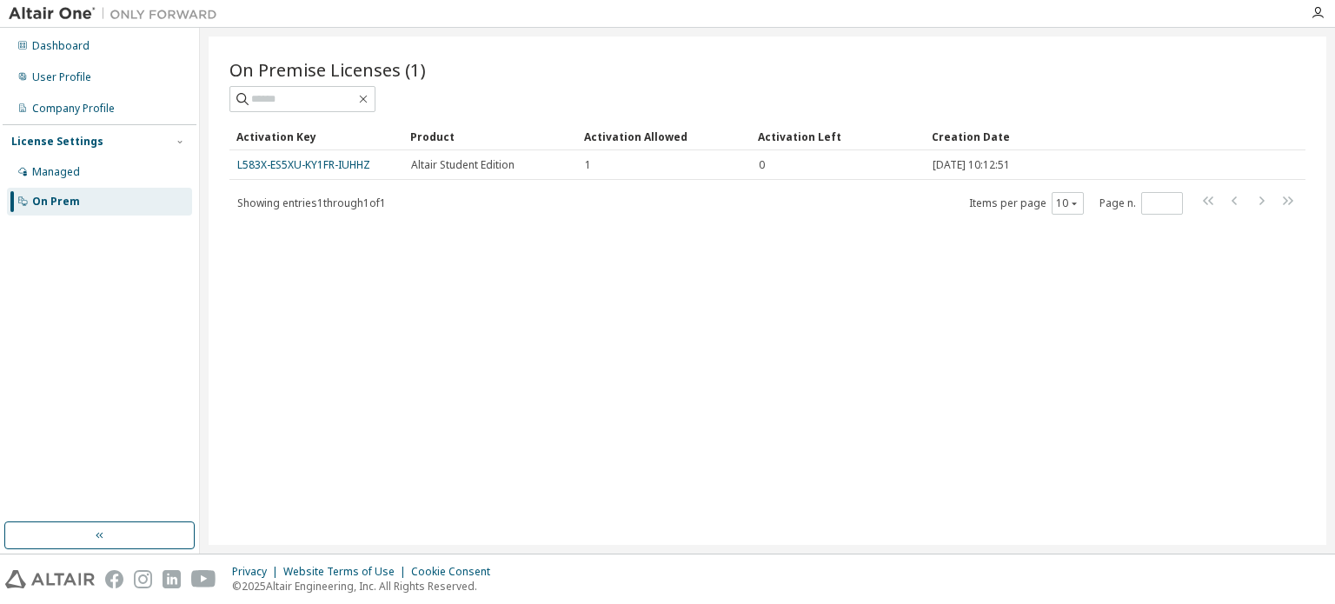
click at [118, 212] on div "On Prem" at bounding box center [99, 202] width 185 height 28
click at [1314, 10] on icon "button" at bounding box center [1318, 13] width 14 height 14
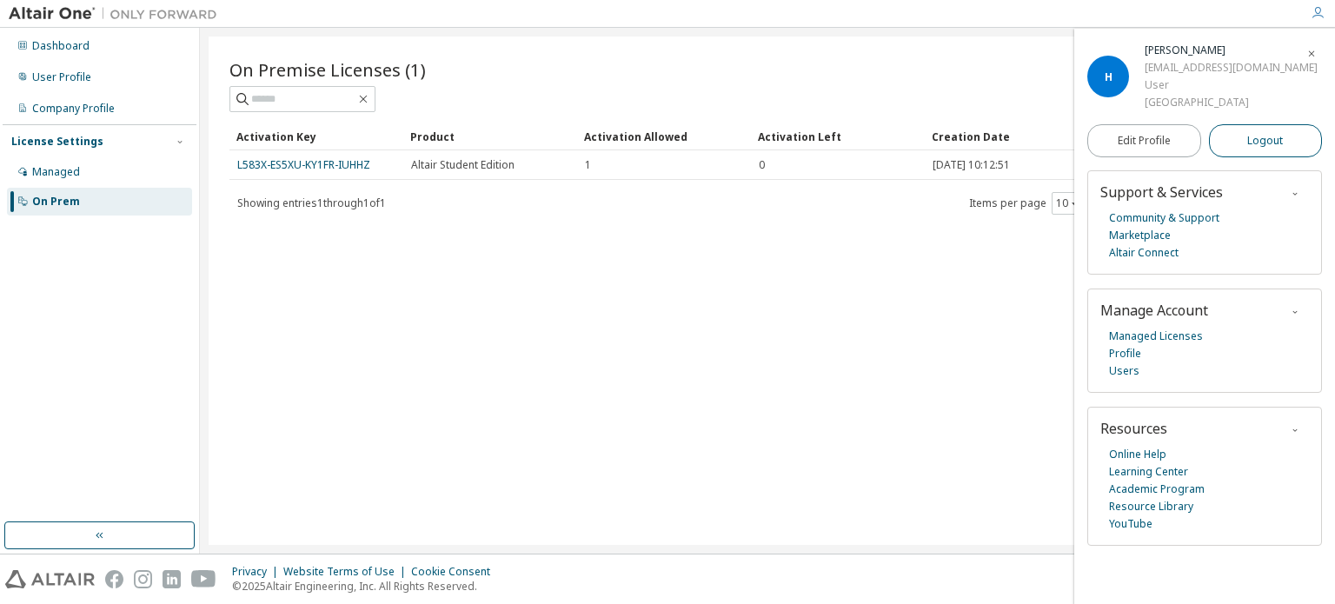
click at [1265, 135] on span "Logout" at bounding box center [1265, 140] width 36 height 17
